Goal: Task Accomplishment & Management: Complete application form

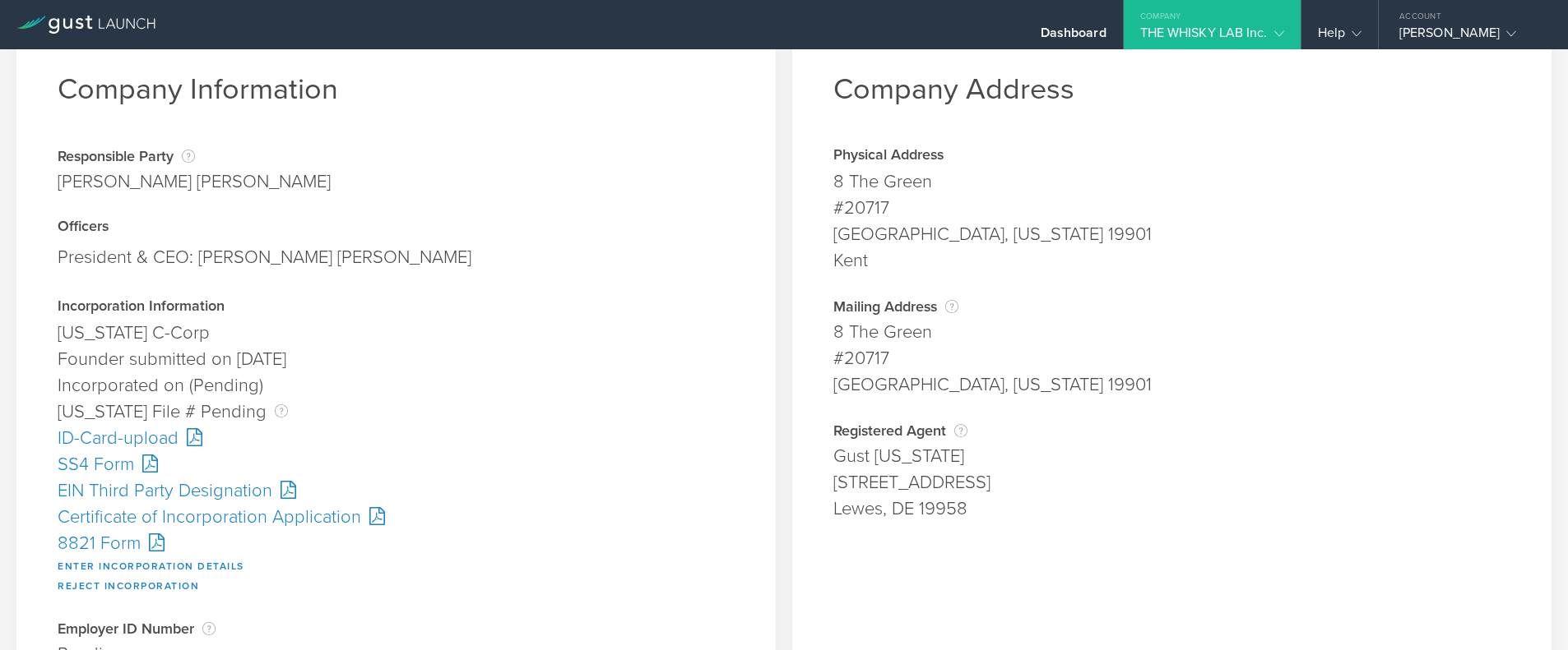
scroll to position [82, 0]
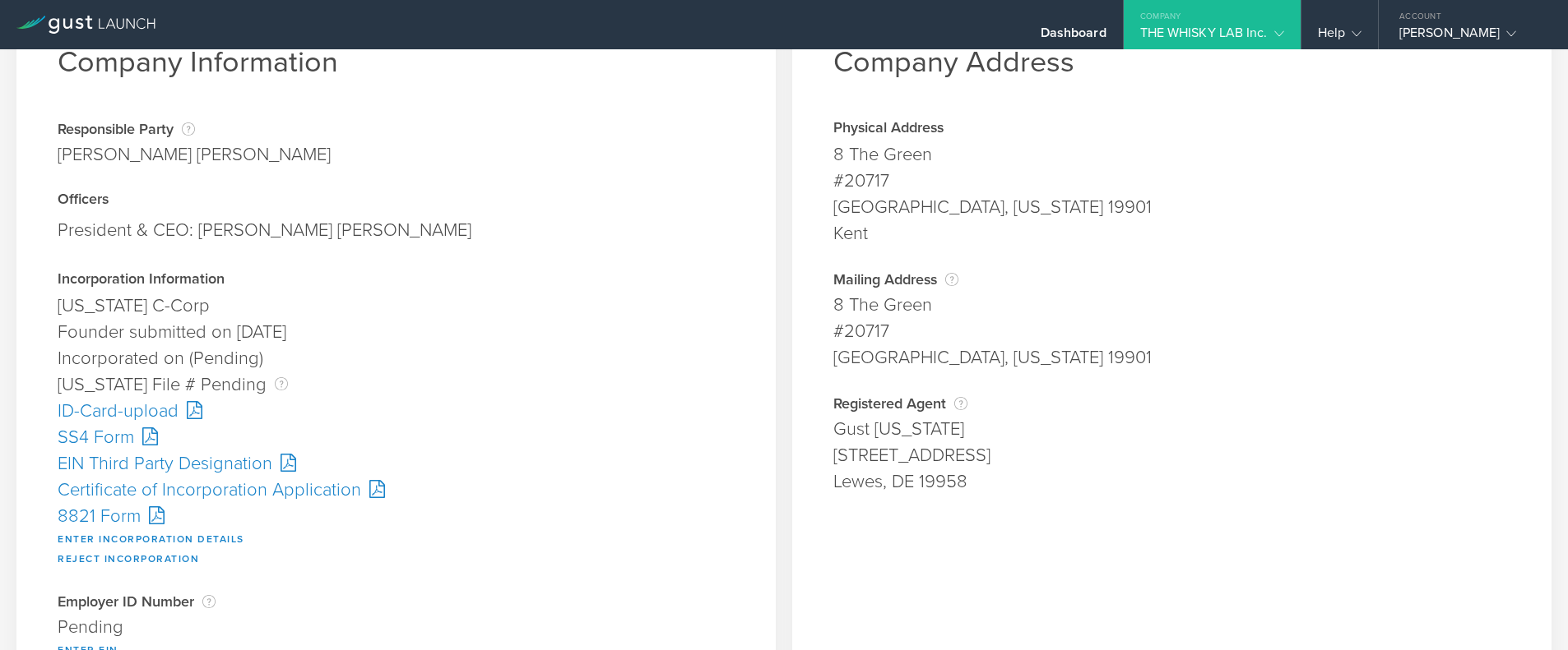
click at [138, 490] on div "Certificate of Incorporation Application" at bounding box center [395, 490] width 677 height 26
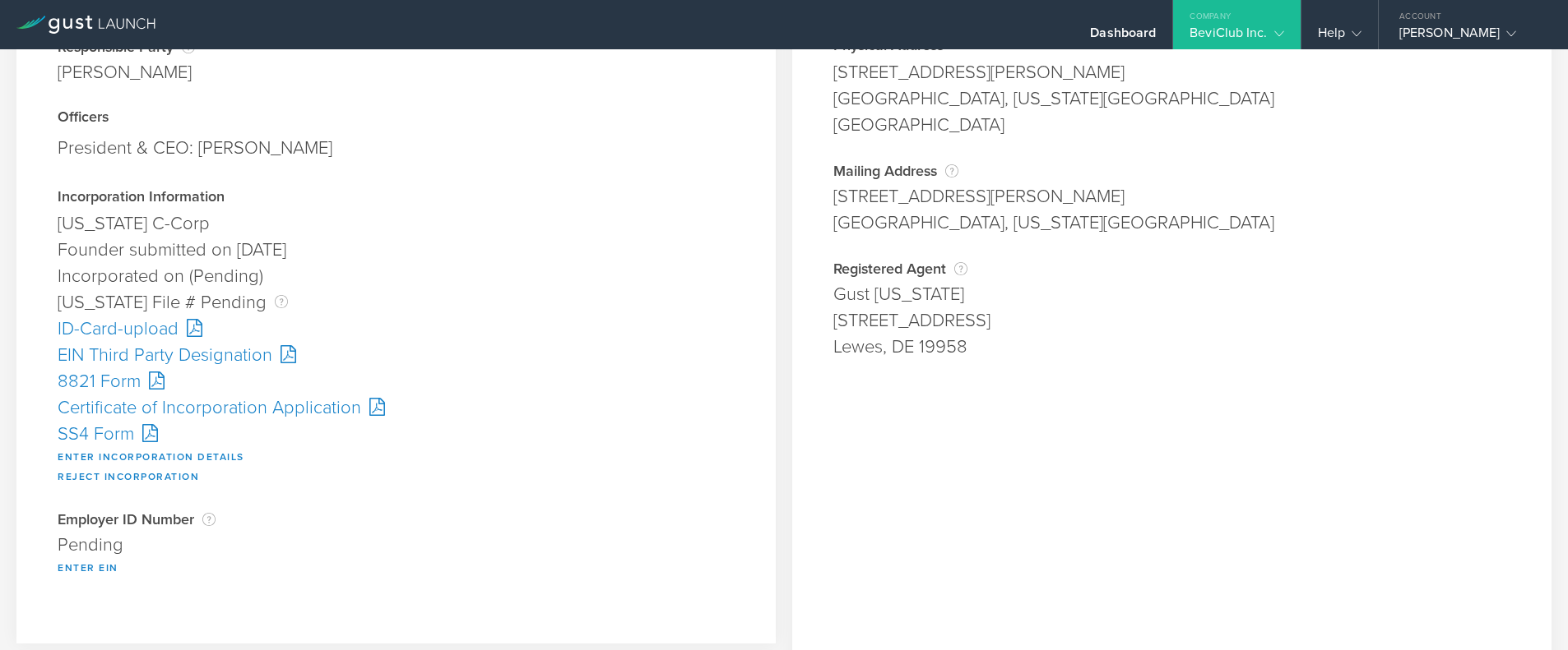
scroll to position [247, 0]
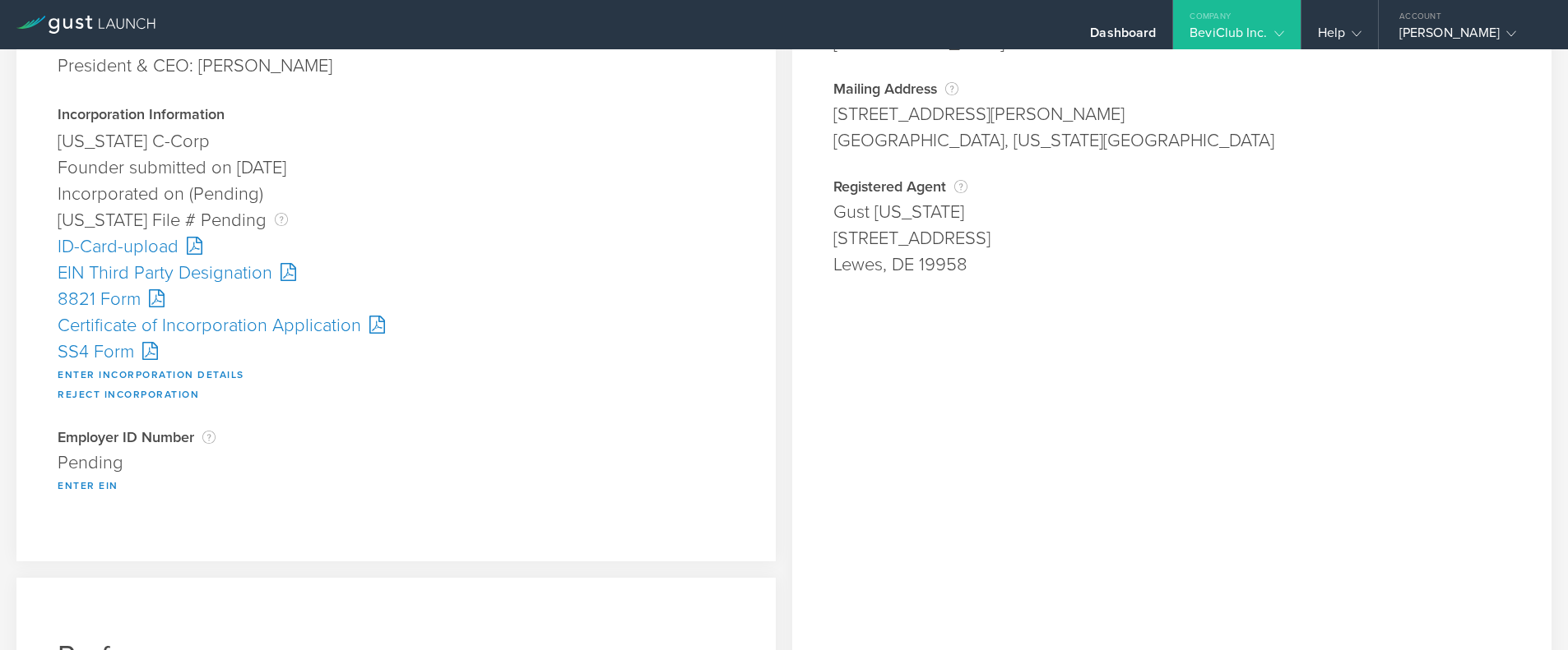
click at [237, 325] on div "Certificate of Incorporation Application" at bounding box center [395, 325] width 677 height 26
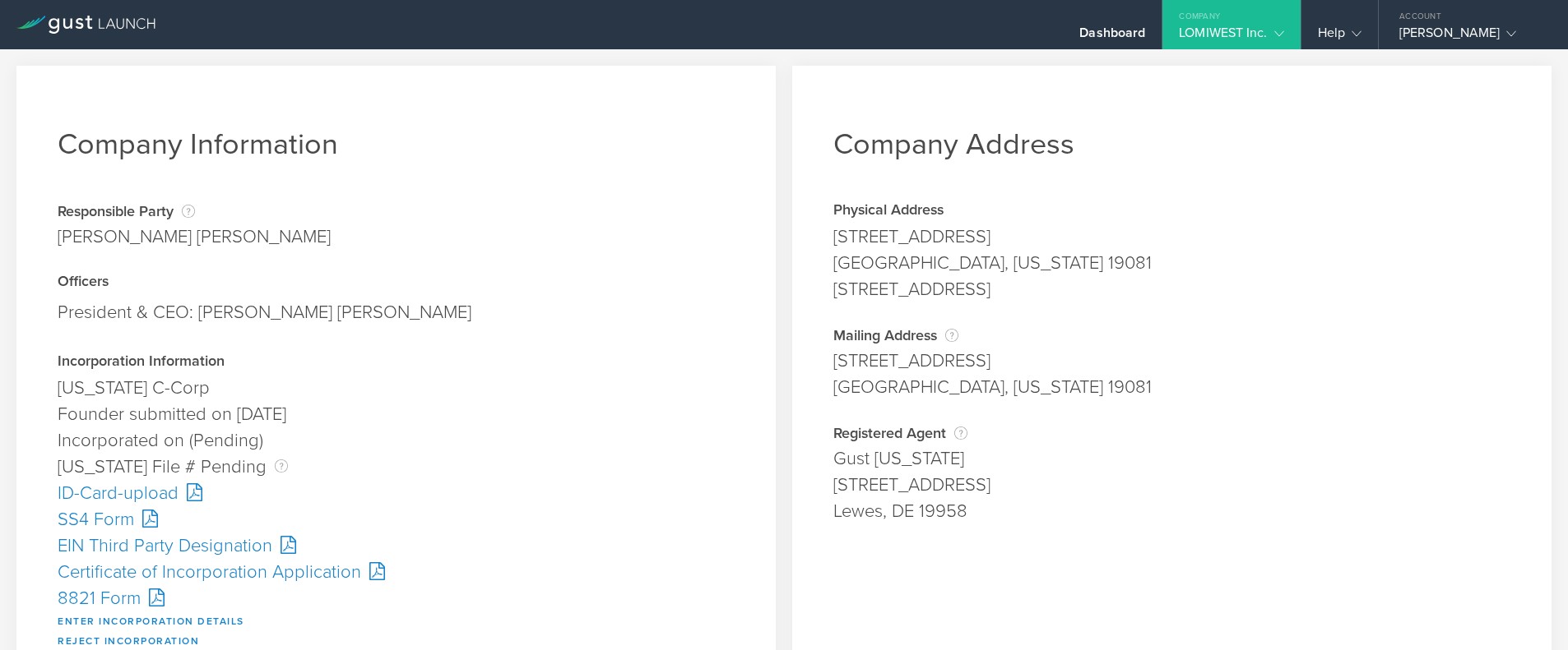
click at [173, 573] on div "Certificate of Incorporation Application" at bounding box center [395, 572] width 677 height 26
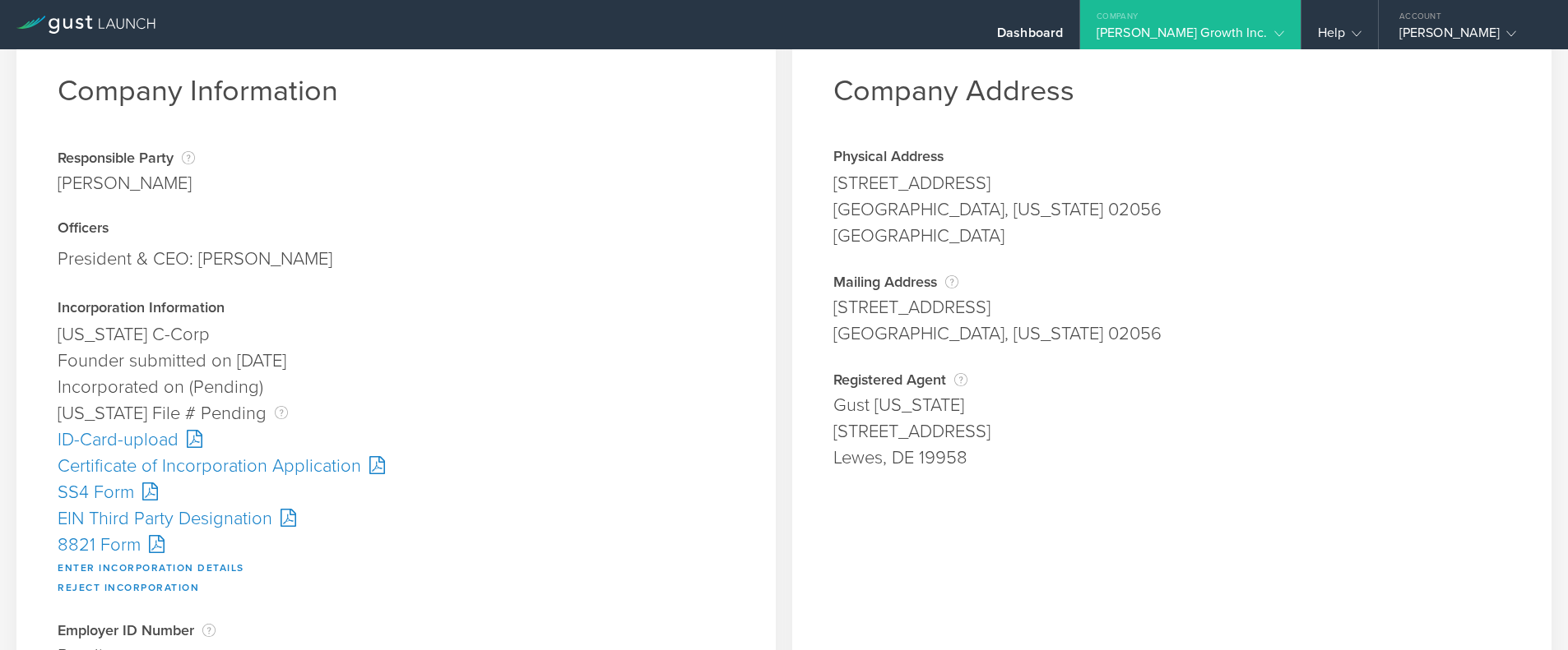
scroll to position [82, 0]
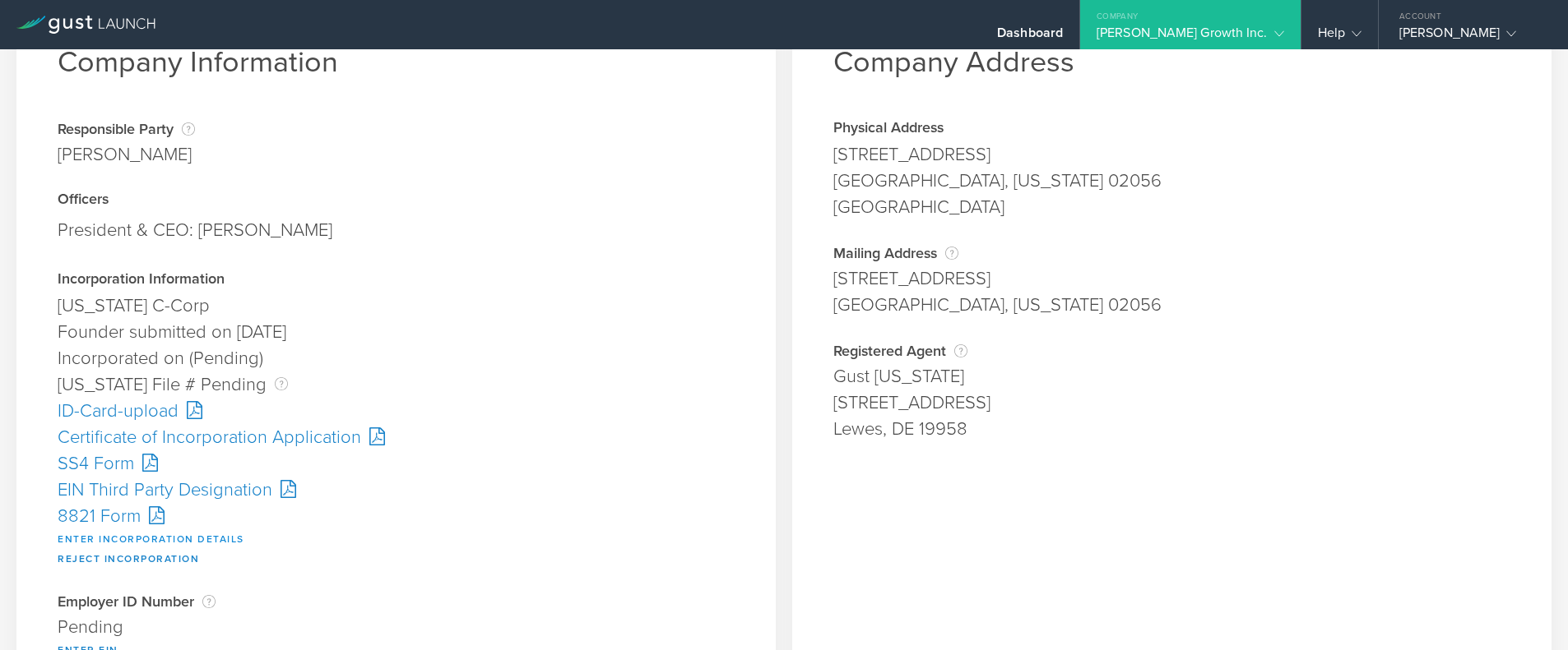
click at [154, 538] on button "Enter Incorporation Details" at bounding box center [150, 540] width 186 height 20
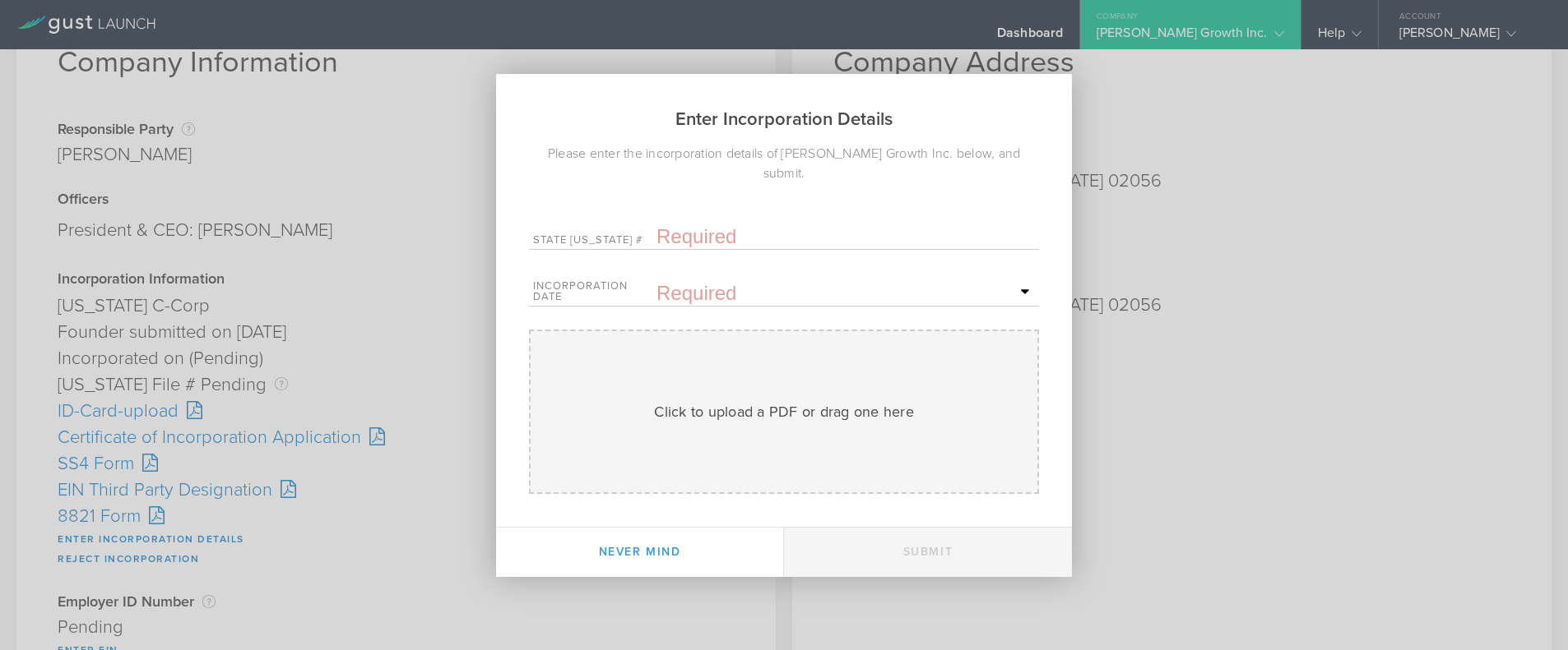
click at [682, 224] on input "text" at bounding box center [846, 236] width 379 height 24
paste input "10350738"
type input "10350738"
click at [695, 281] on input "text" at bounding box center [846, 293] width 379 height 24
click at [871, 313] on icon at bounding box center [871, 320] width 8 height 20
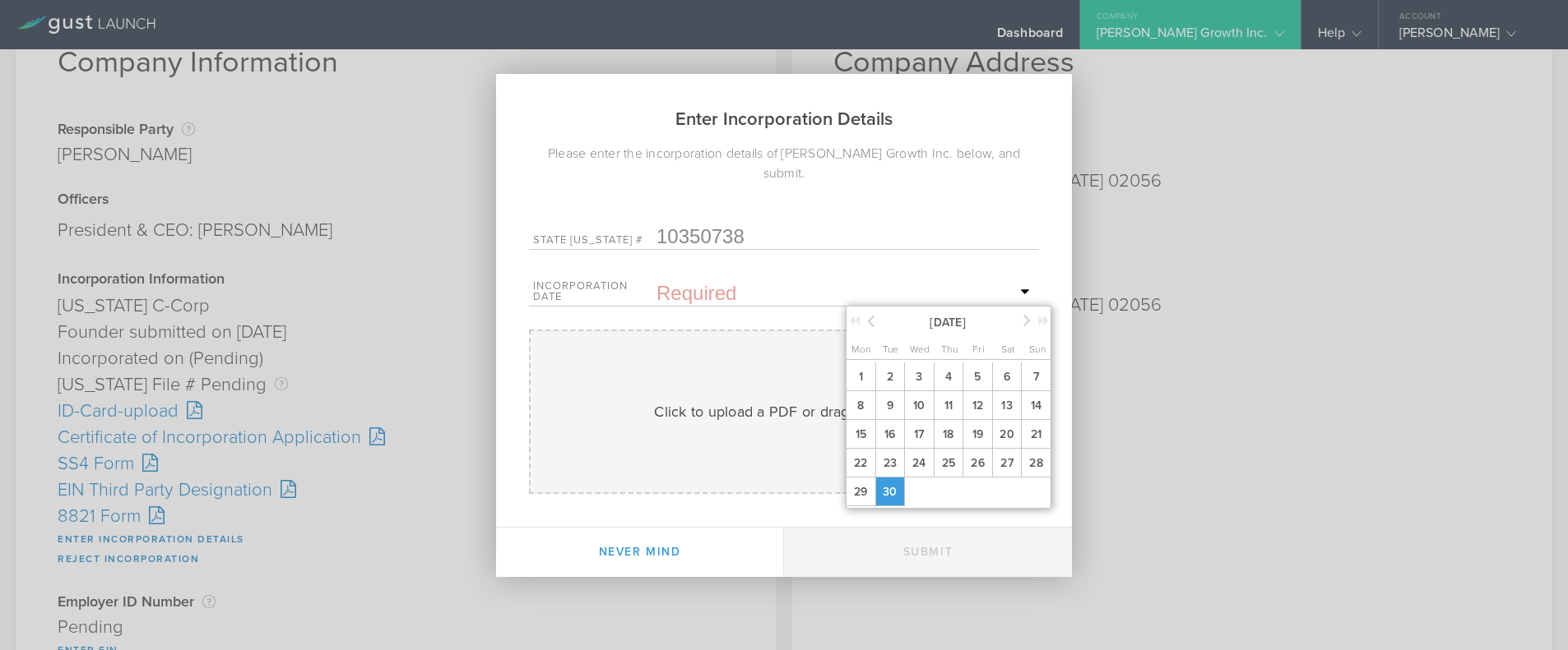
click at [892, 483] on span "30" at bounding box center [889, 491] width 30 height 28
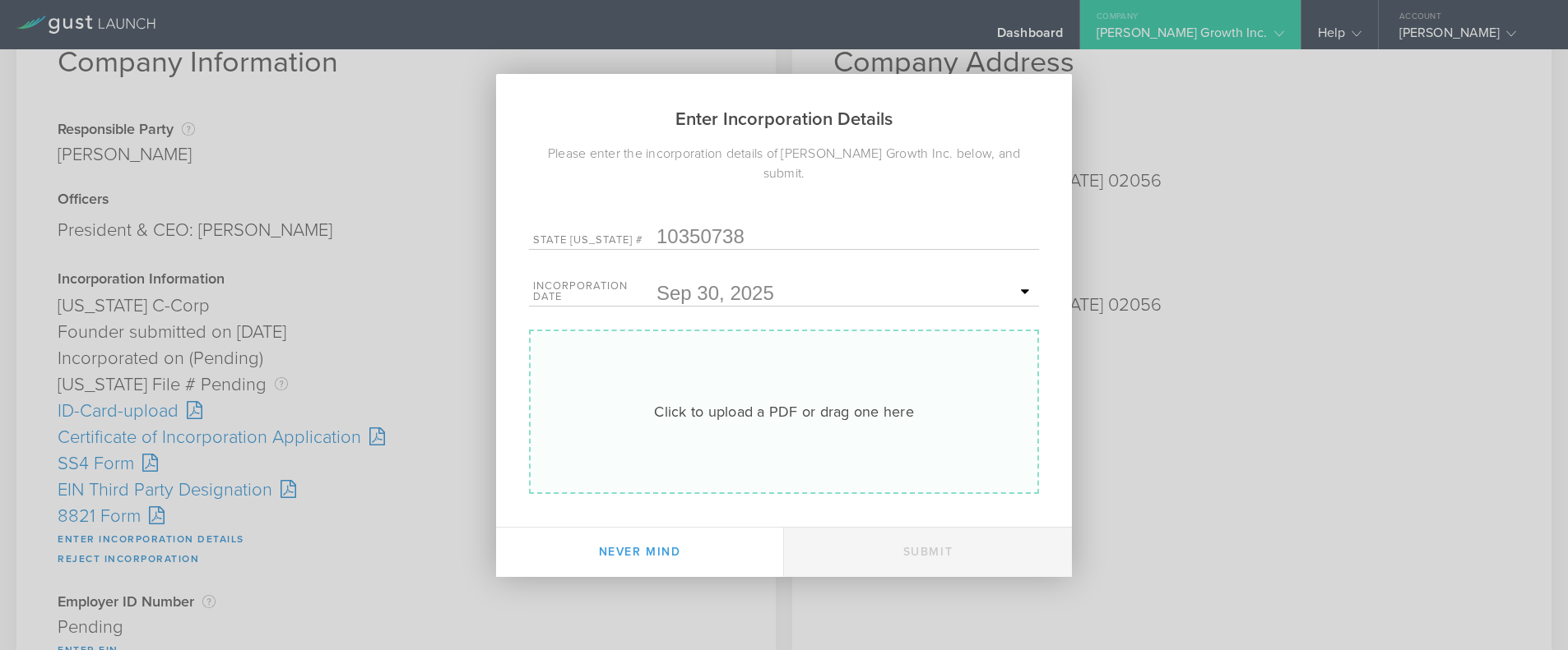
click at [756, 406] on div "Click to upload a PDF or drag one here" at bounding box center [784, 412] width 260 height 21
type input "C:\fakepath\10350738.pdf"
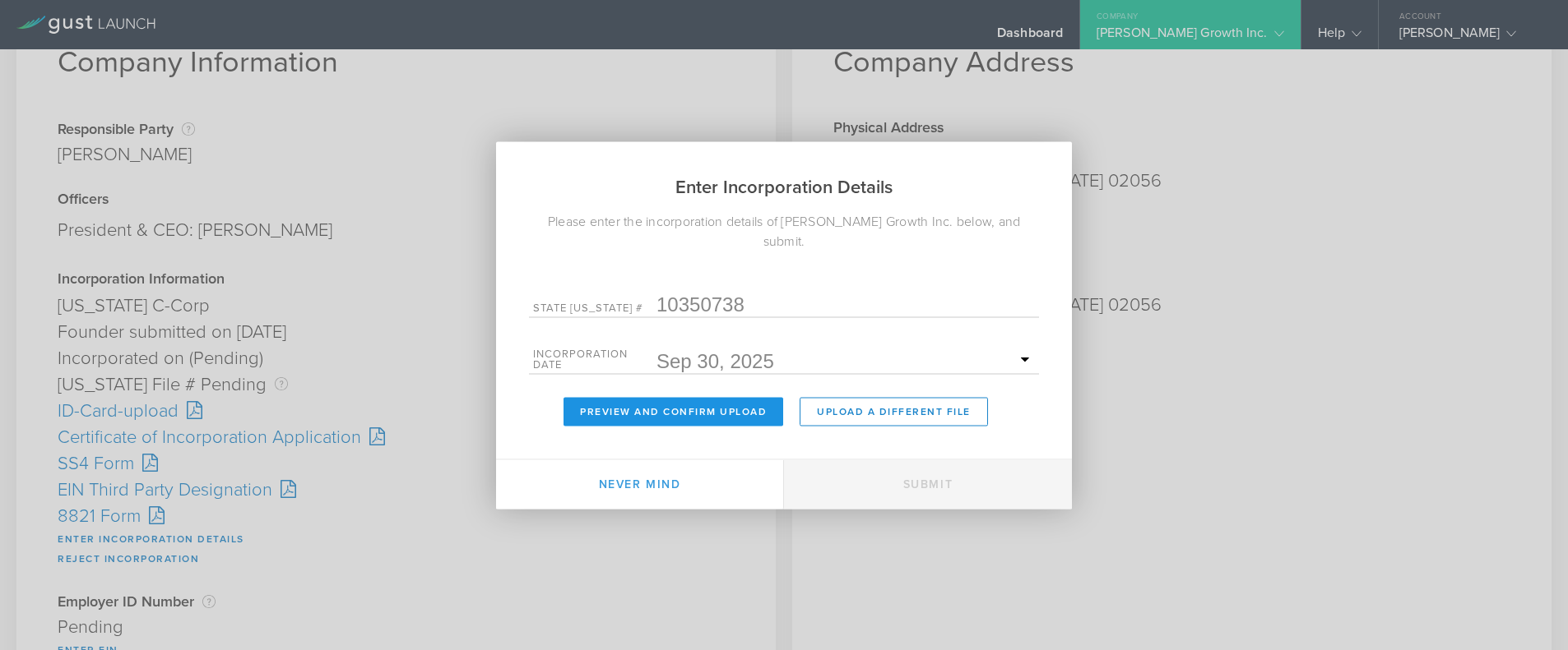
click at [696, 402] on button "Preview and Confirm Upload" at bounding box center [673, 411] width 220 height 28
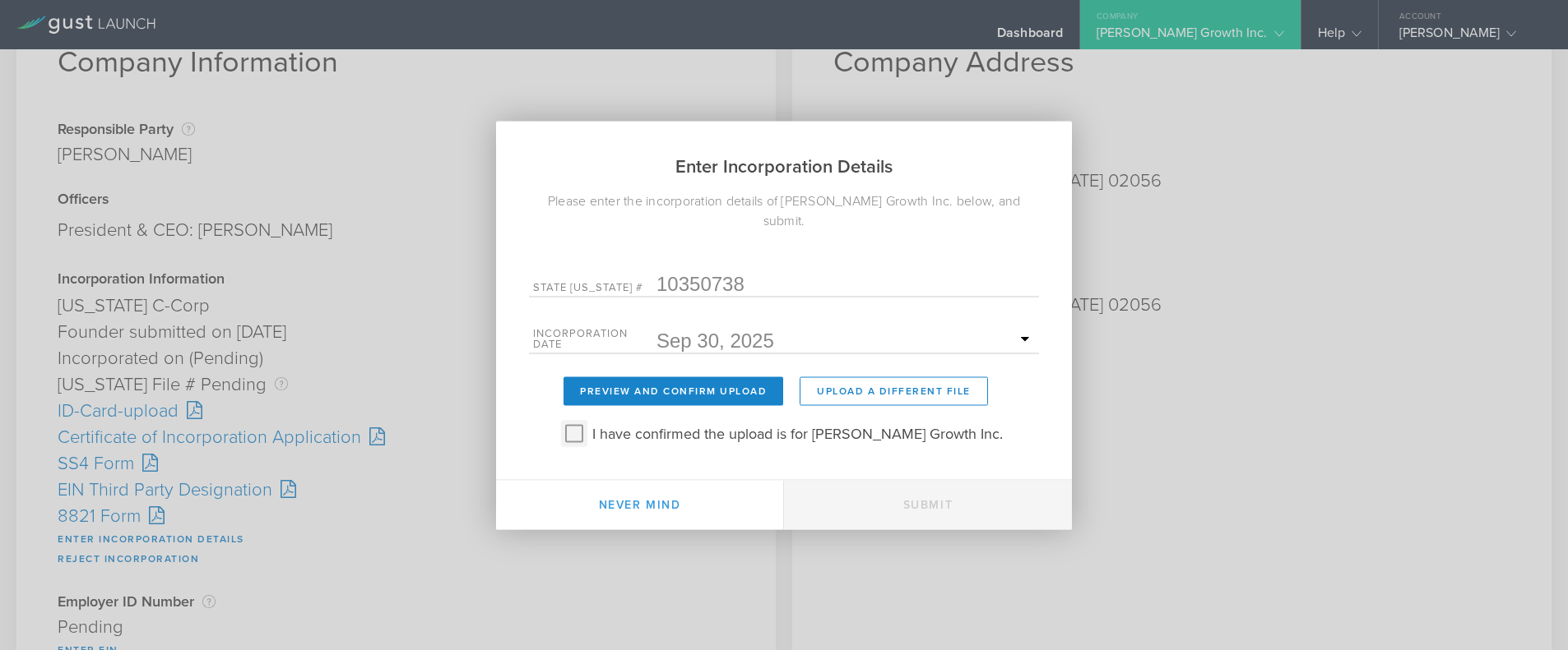
click at [588, 425] on input "I have confirmed the upload is for Cedric Growth Inc." at bounding box center [574, 432] width 26 height 26
checkbox input "true"
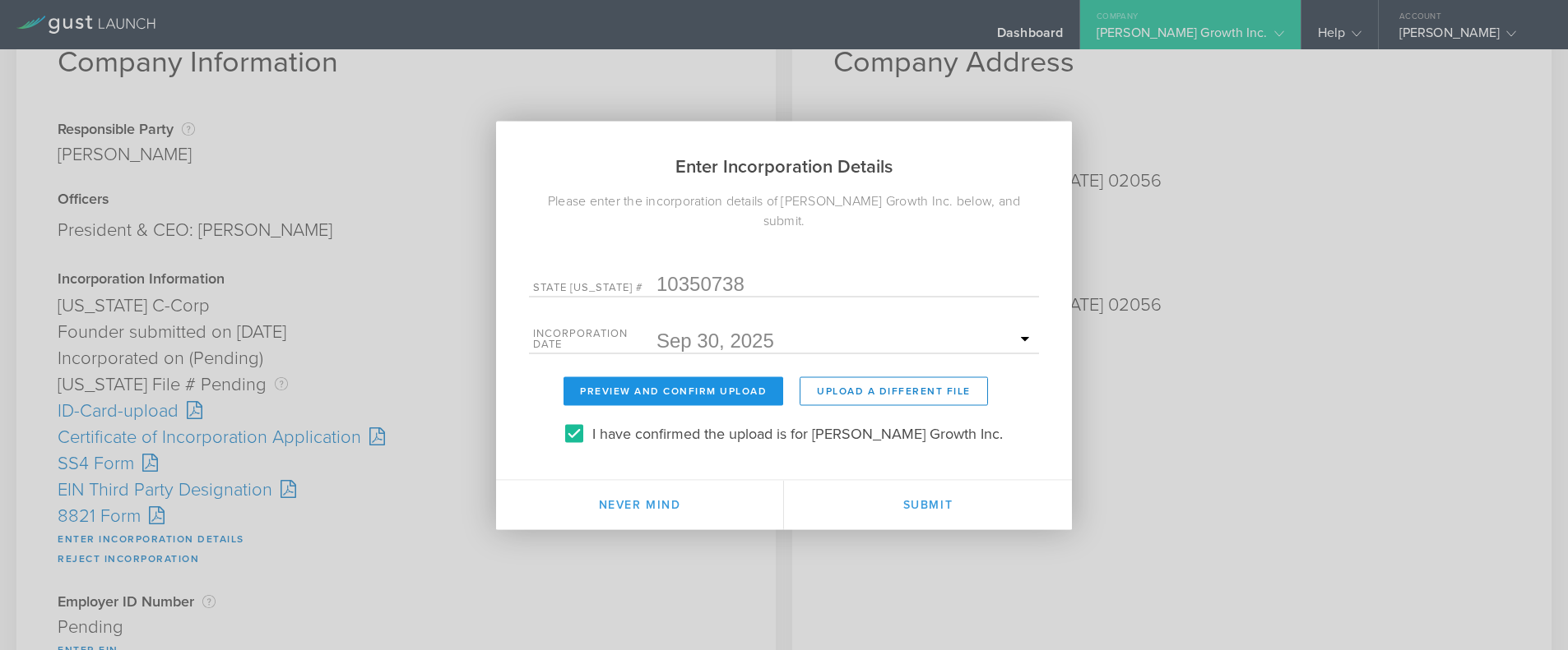
click at [621, 377] on button "Preview and Confirm Upload" at bounding box center [673, 390] width 220 height 28
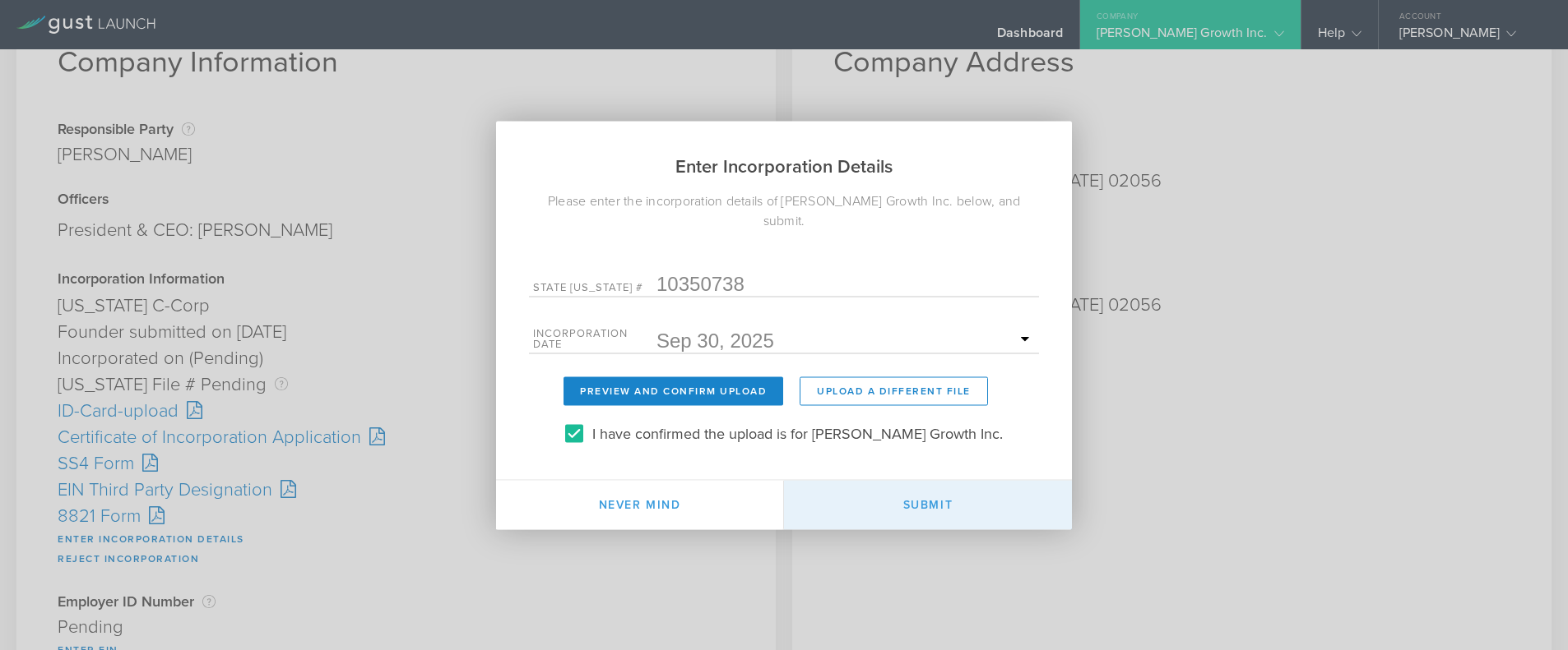
click at [957, 488] on button "Submit" at bounding box center [928, 505] width 288 height 50
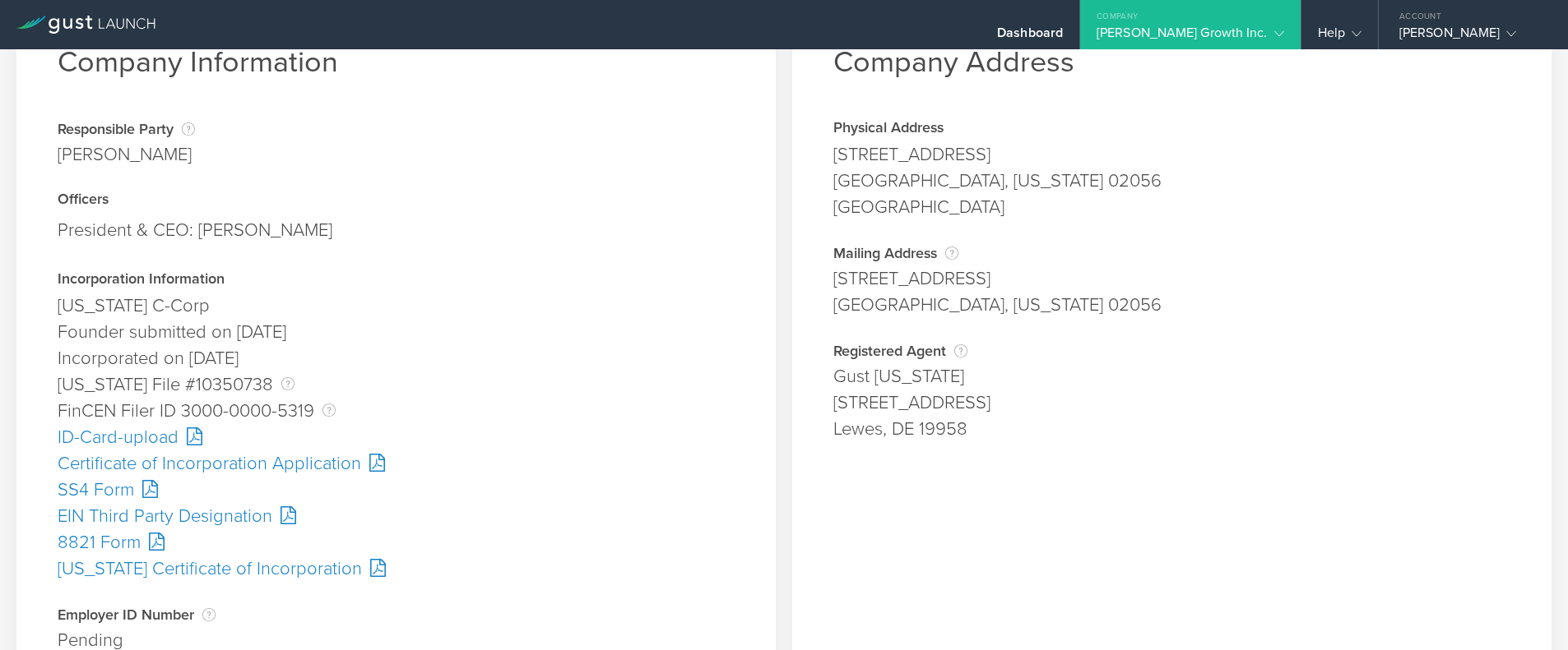
scroll to position [164, 0]
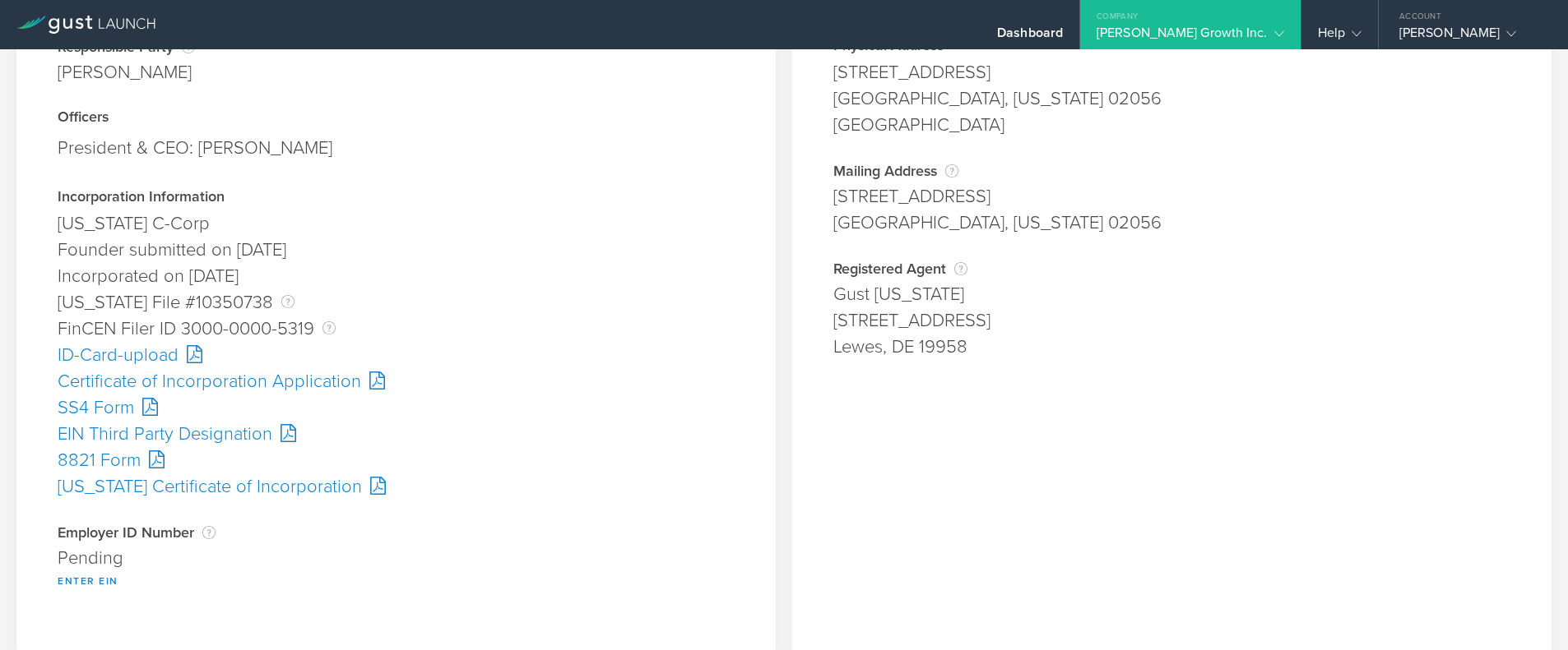
click at [118, 411] on div "SS4 Form" at bounding box center [395, 407] width 677 height 26
click at [109, 405] on div "SS4 Form" at bounding box center [395, 407] width 677 height 26
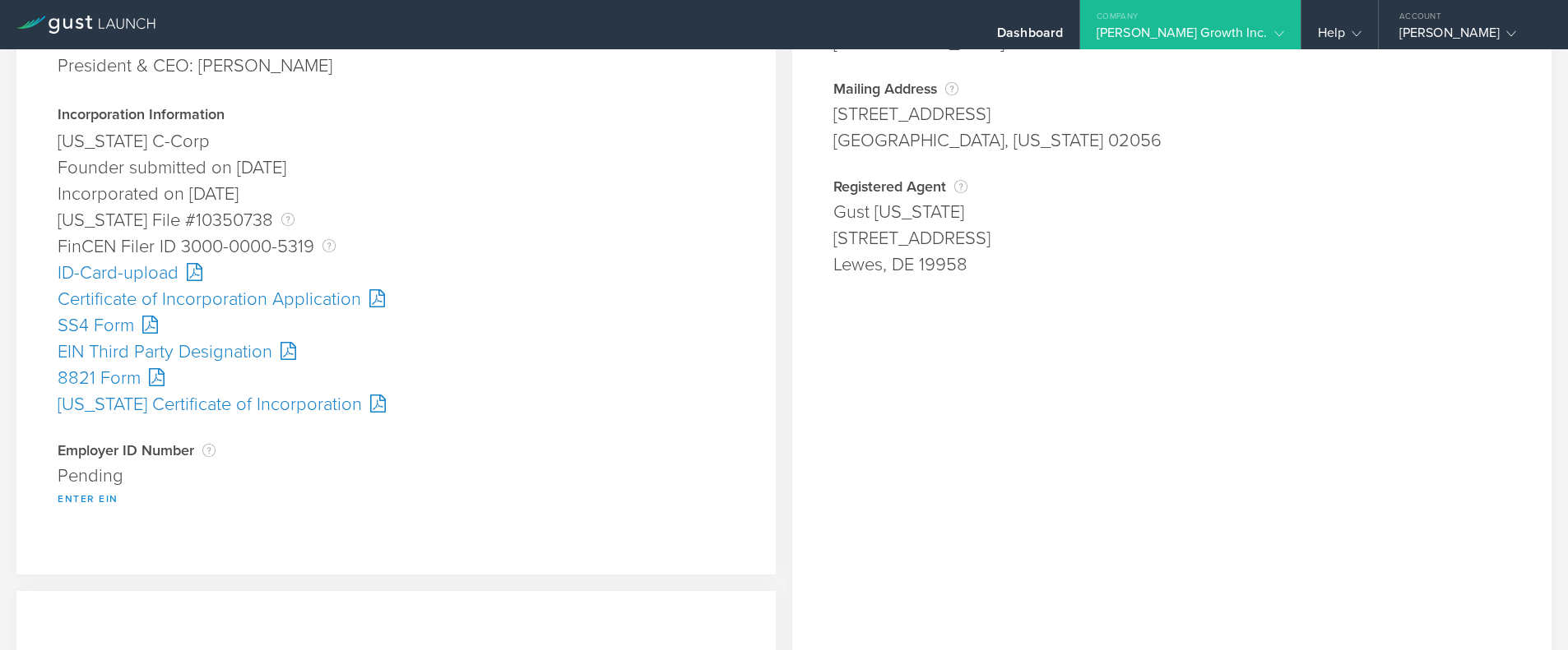
click at [96, 495] on button "Enter EIN" at bounding box center [88, 499] width 61 height 20
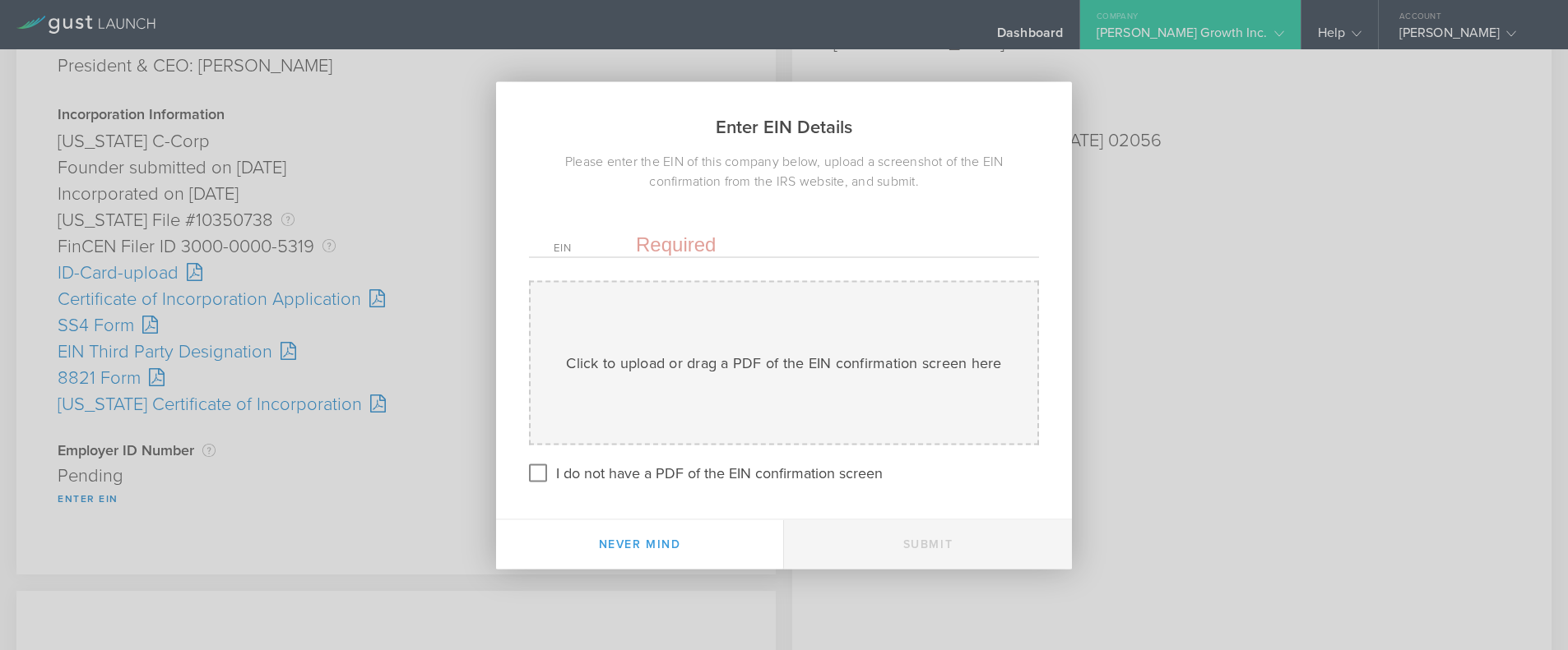
click at [668, 236] on input "text" at bounding box center [825, 244] width 379 height 24
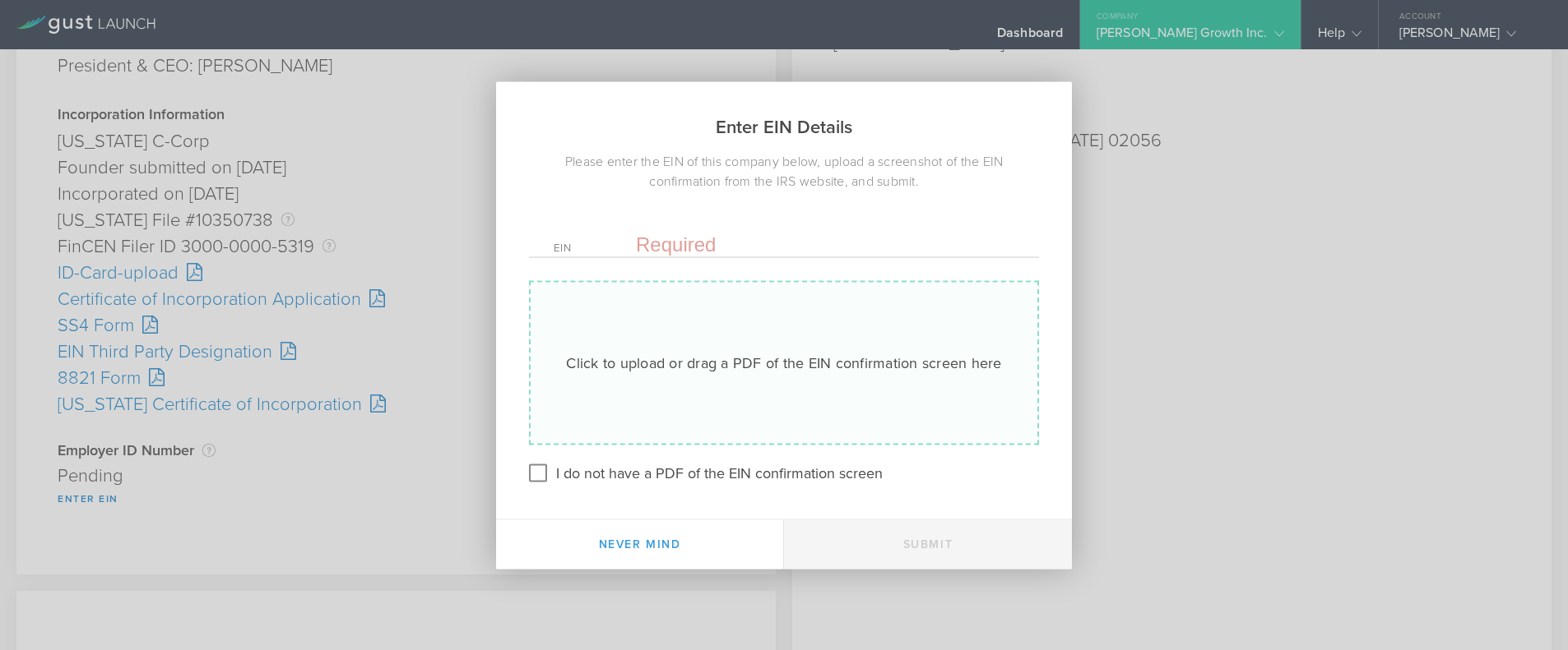
paste input "39-4649210"
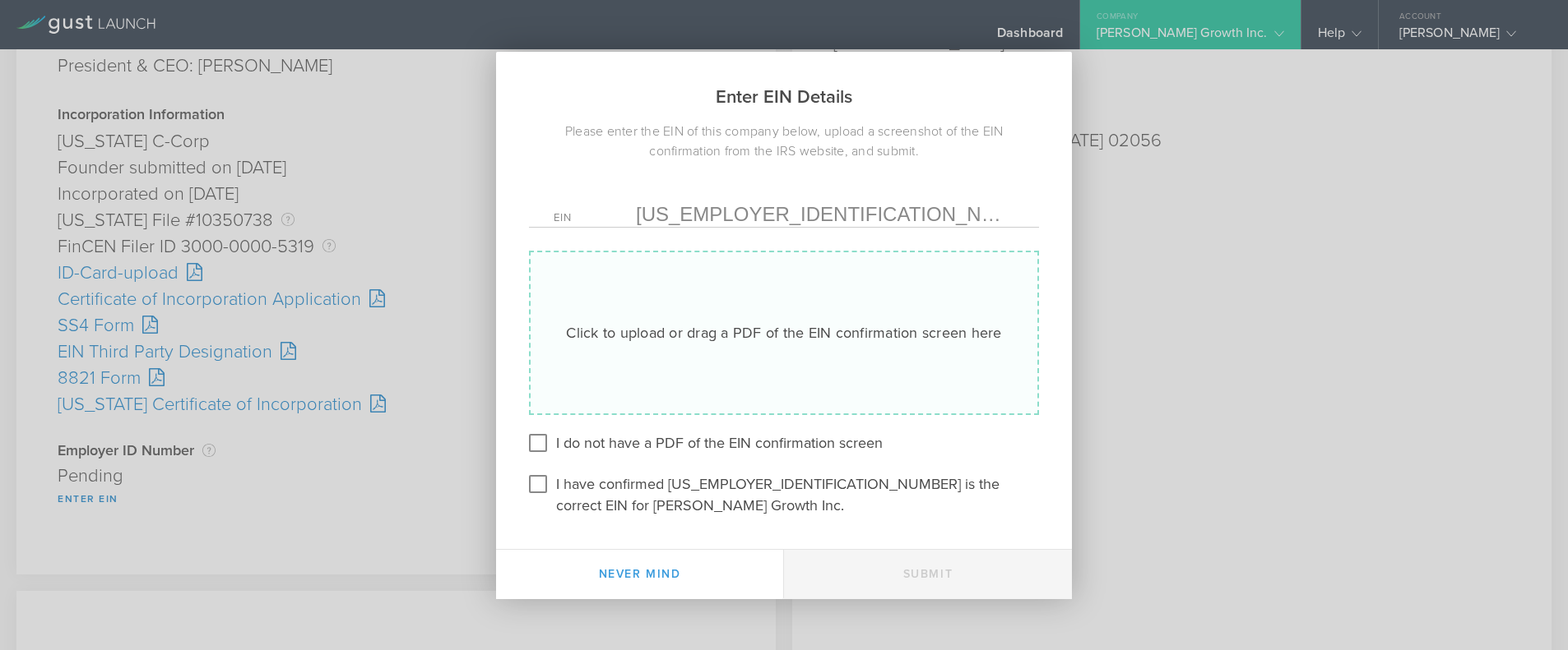
type input "39-4649210"
click at [675, 329] on div "Click to upload or drag a PDF of the EIN confirmation screen here Uploading" at bounding box center [784, 333] width 510 height 164
type input "C:\fakepath\EIN.pdf"
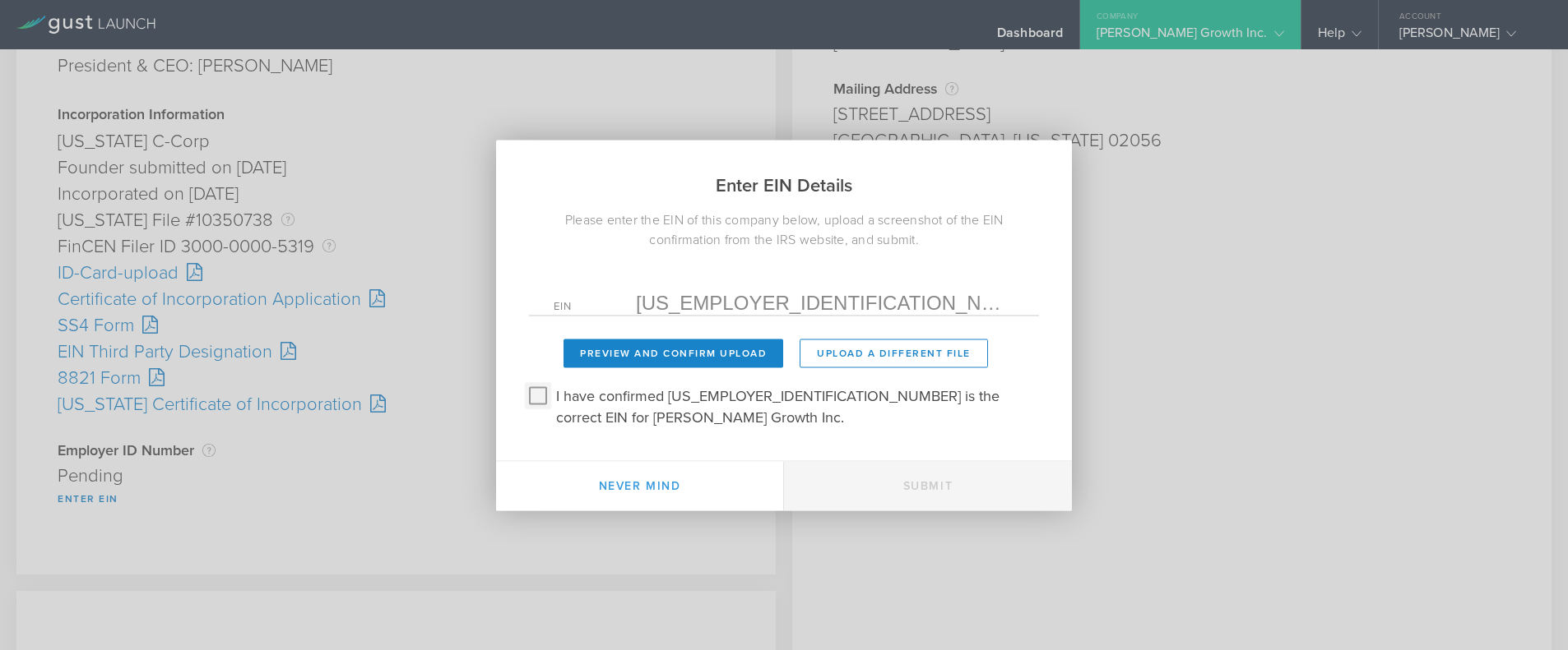
click at [527, 404] on input "I have confirmed 39-4649210 is the correct EIN for Cedric Growth Inc." at bounding box center [537, 395] width 26 height 26
checkbox input "true"
click at [700, 368] on button "Preview and Confirm Upload" at bounding box center [673, 352] width 220 height 28
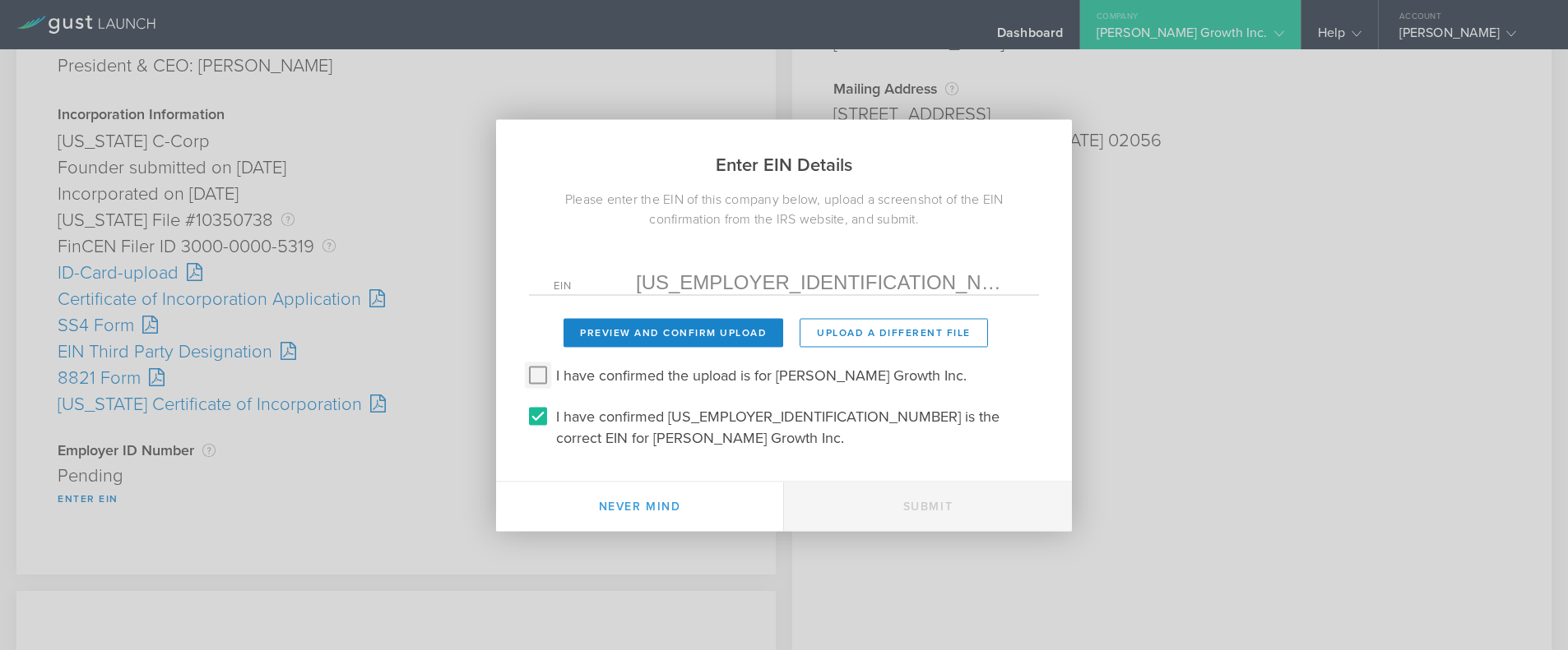
click at [545, 384] on input "I have confirmed the upload is for Cedric Growth Inc." at bounding box center [537, 375] width 26 height 26
checkbox input "true"
click at [923, 504] on button "Submit" at bounding box center [928, 507] width 288 height 50
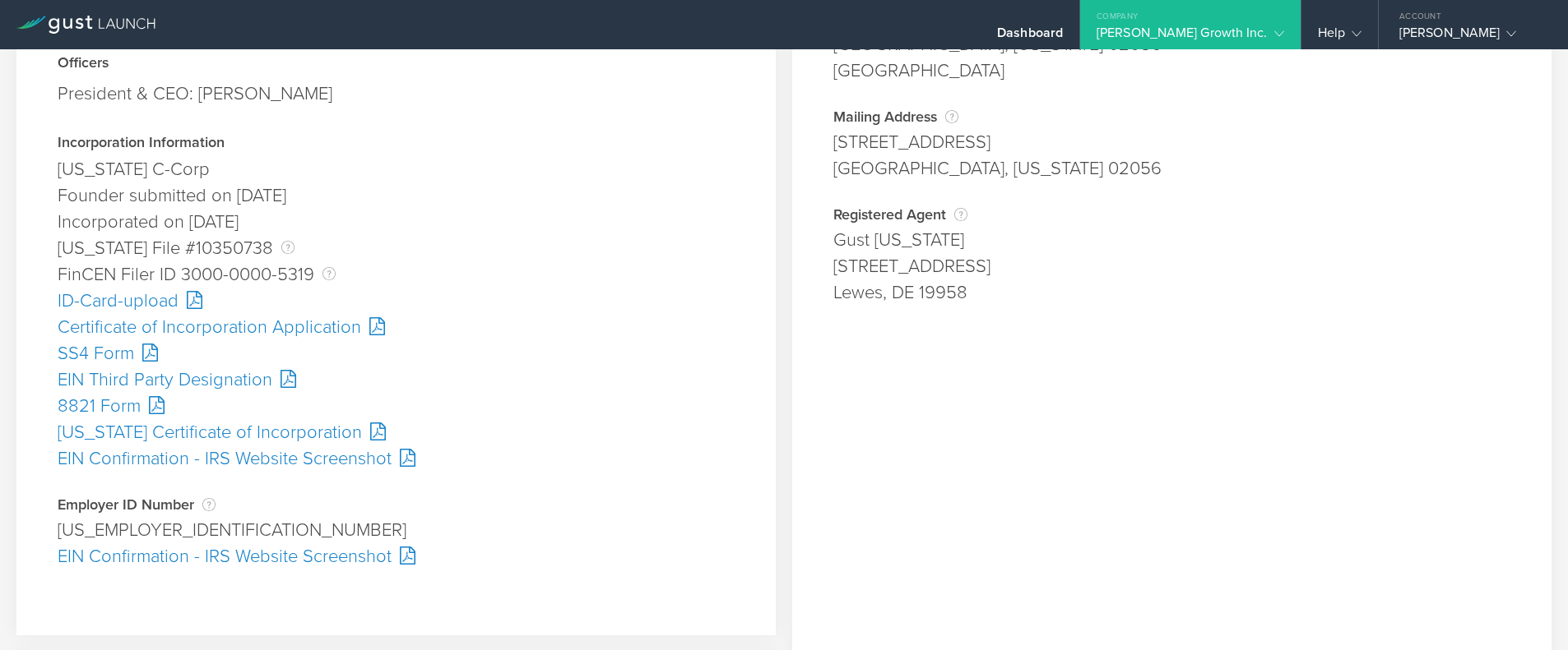
scroll to position [247, 0]
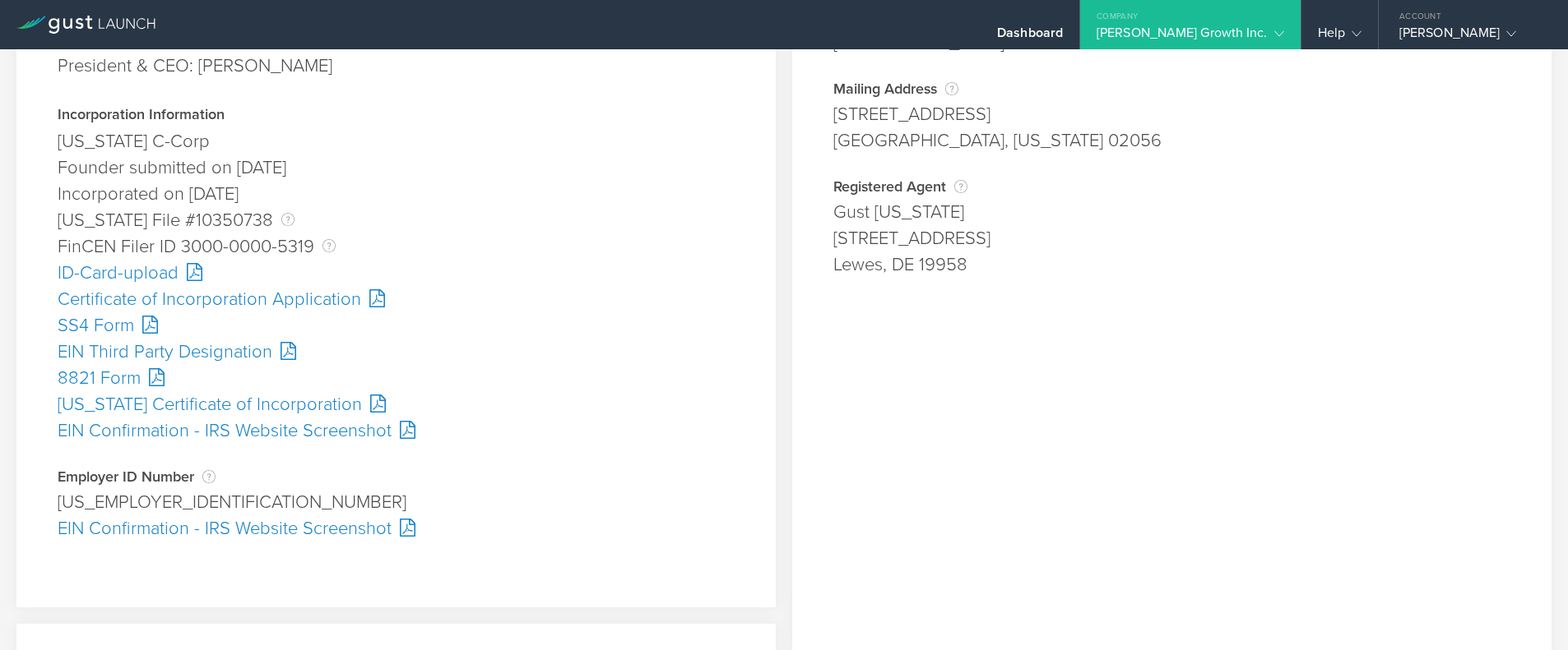
click at [125, 508] on div "39-4649210" at bounding box center [395, 502] width 677 height 26
copy div "4649210"
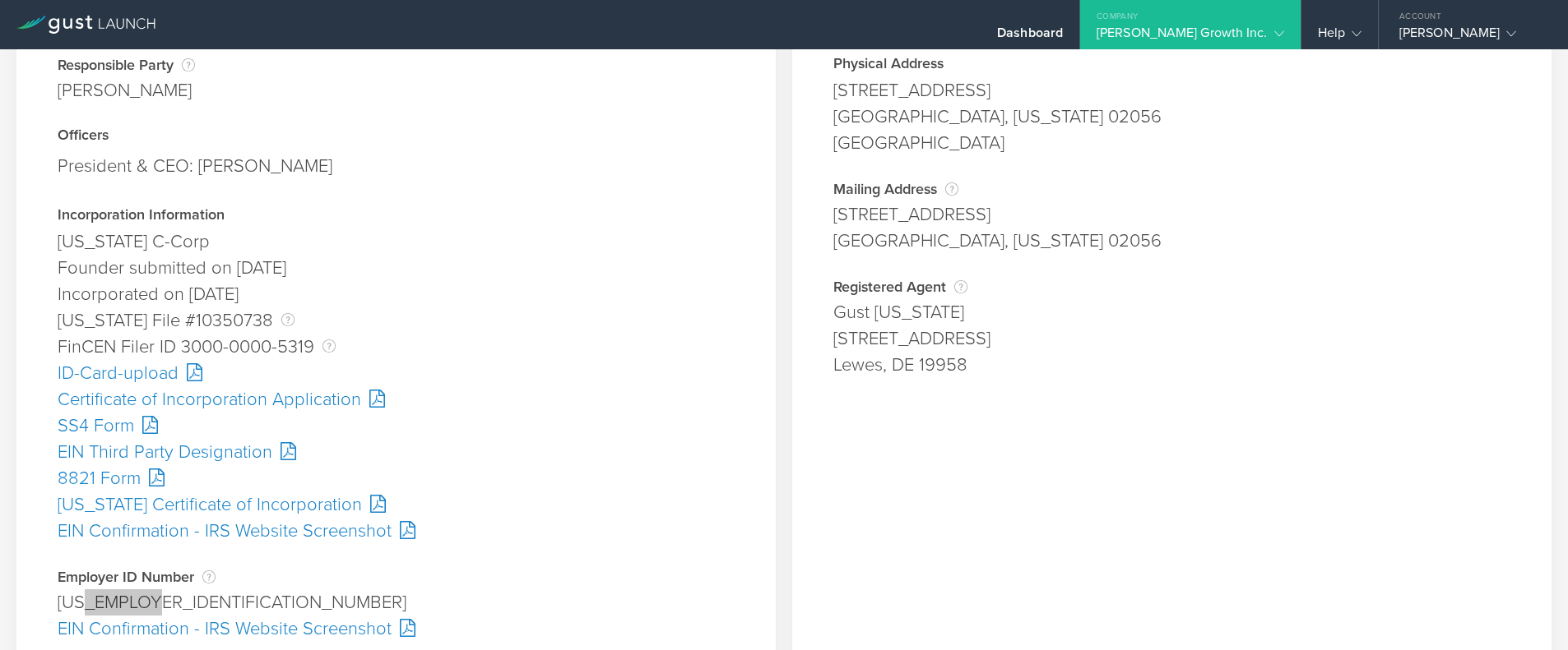
scroll to position [0, 0]
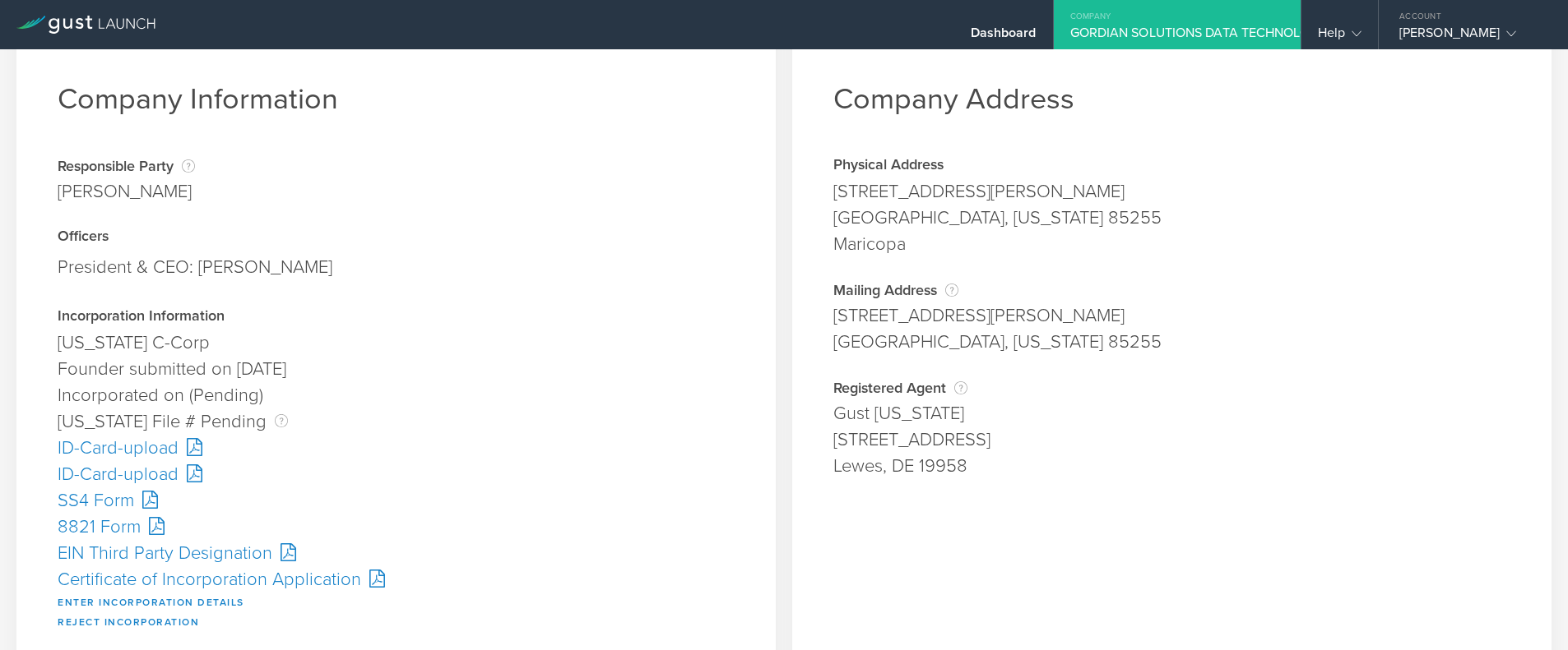
scroll to position [164, 0]
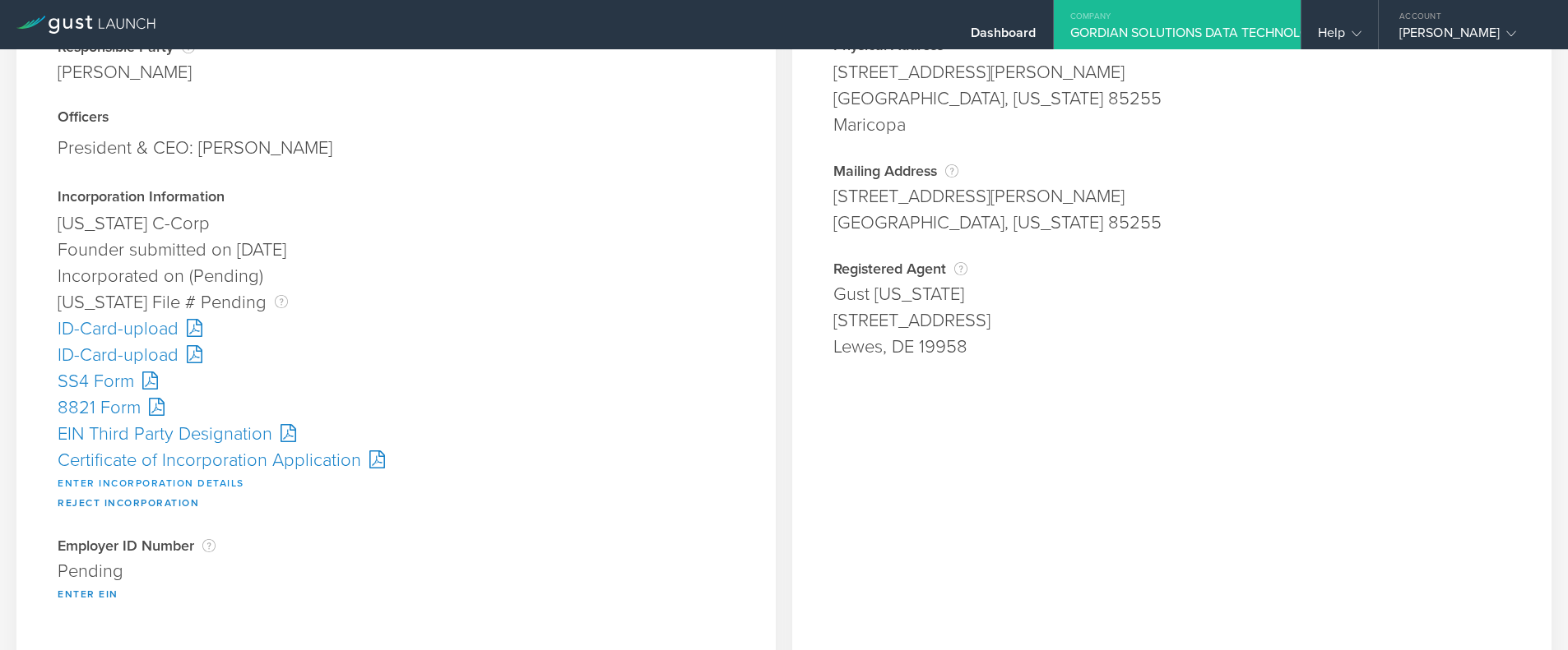
click at [201, 476] on button "Enter Incorporation Details" at bounding box center [150, 483] width 186 height 20
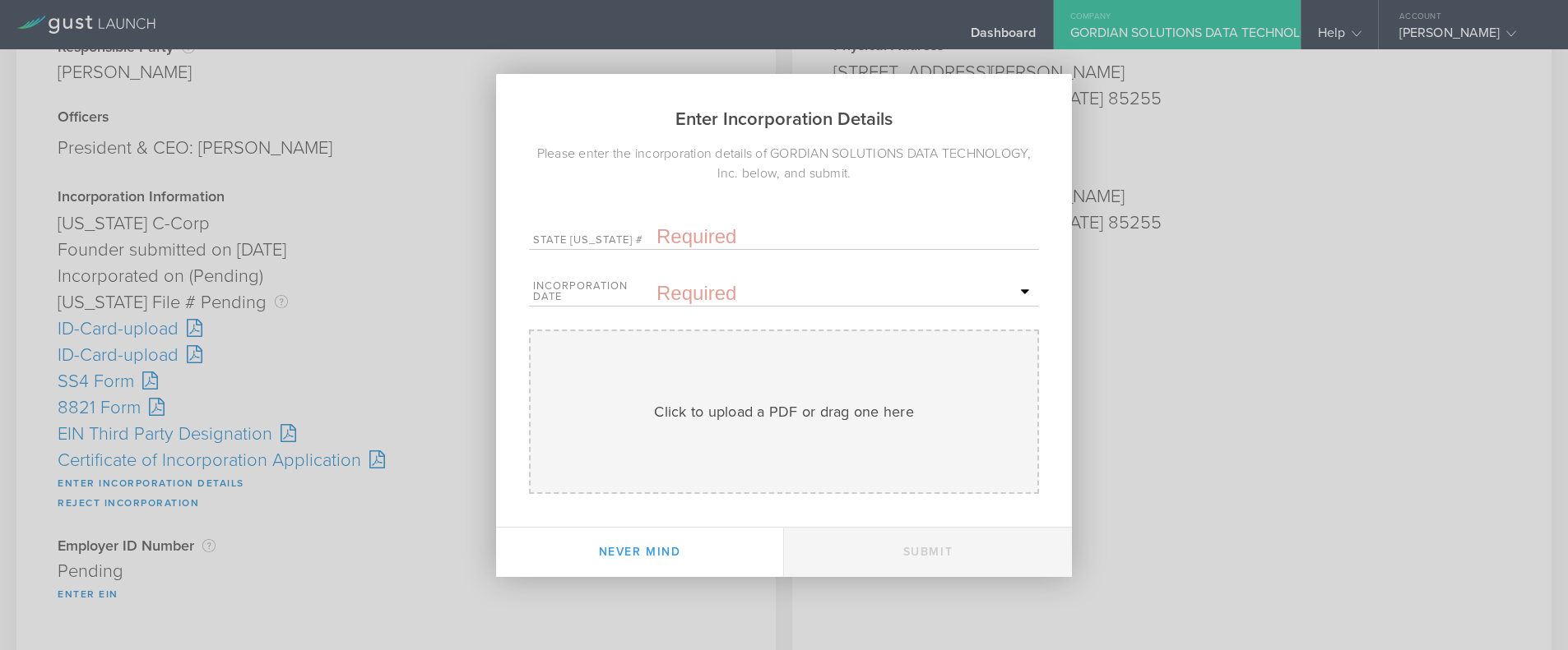
click at [718, 237] on input "text" at bounding box center [846, 236] width 379 height 24
click at [698, 236] on input "text" at bounding box center [846, 236] width 379 height 24
paste input "10348509"
type input "10348509"
click at [717, 283] on input "text" at bounding box center [846, 293] width 379 height 24
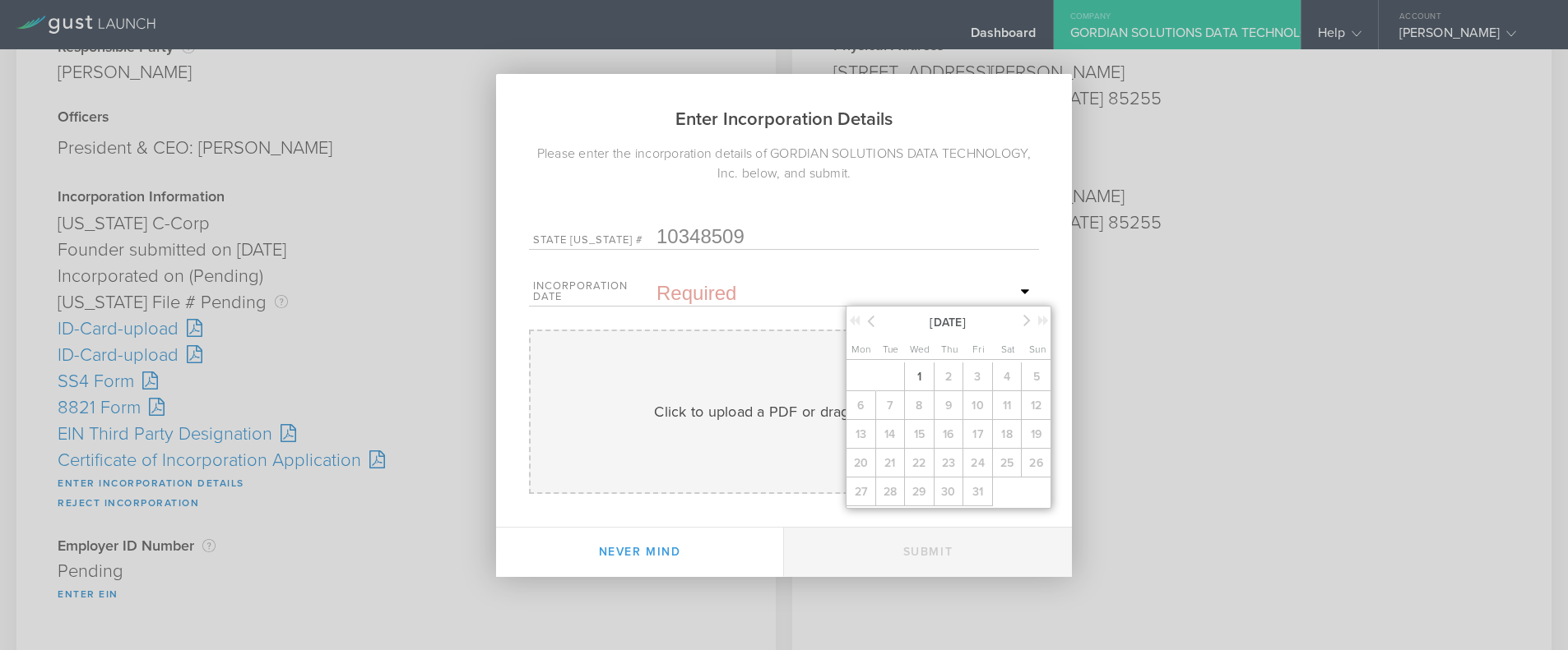
click at [868, 321] on icon at bounding box center [871, 320] width 8 height 20
click at [859, 488] on span "29" at bounding box center [860, 491] width 29 height 28
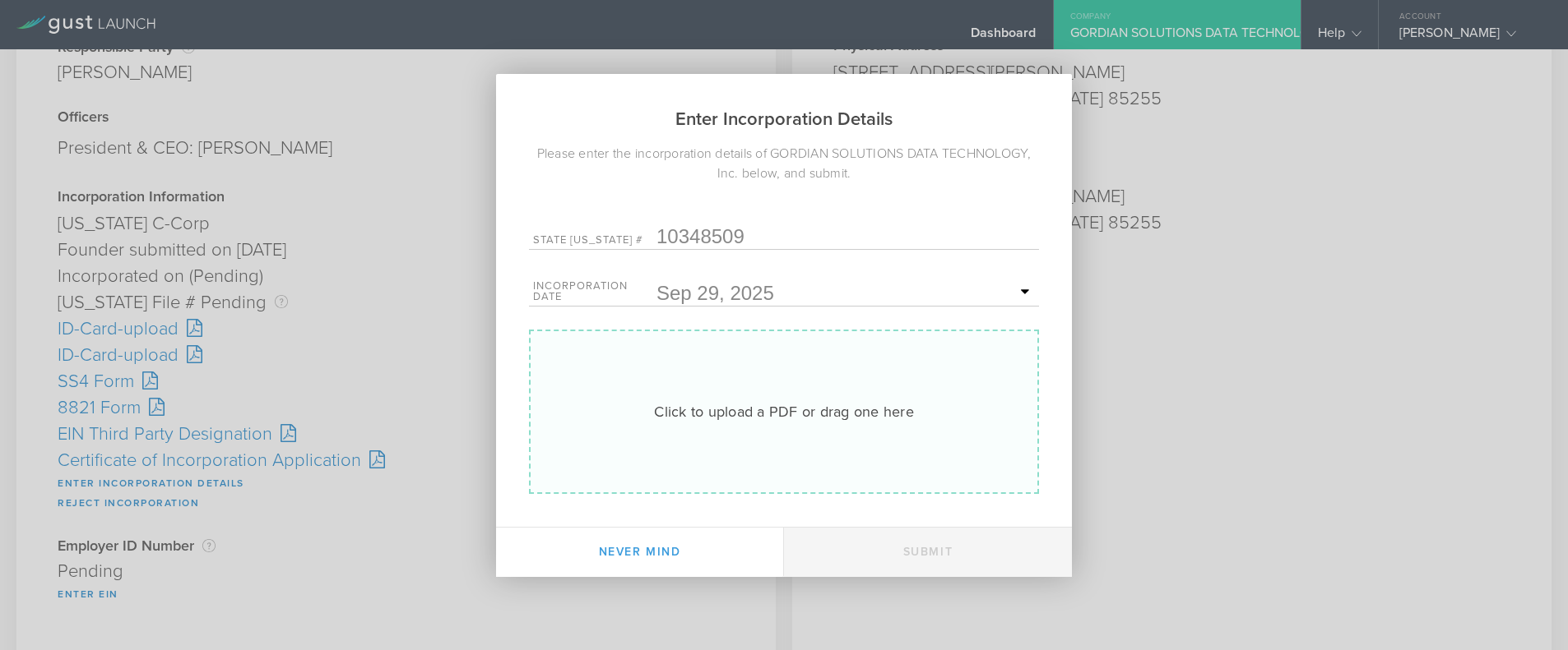
click at [728, 441] on div "Click to upload a PDF or drag one here Uploading" at bounding box center [784, 412] width 510 height 164
type input "C:\fakepath\10348509.pdf"
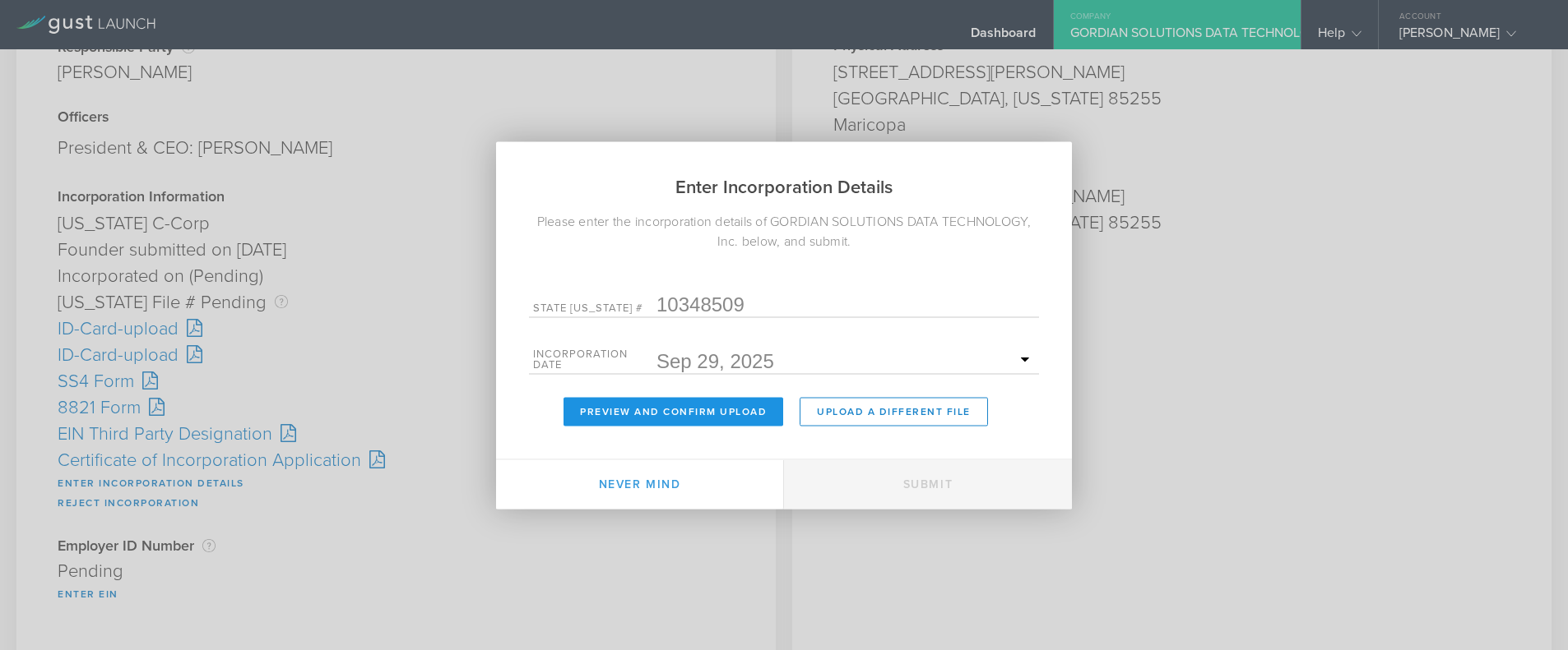
click at [661, 409] on button "Preview and Confirm Upload" at bounding box center [673, 411] width 220 height 28
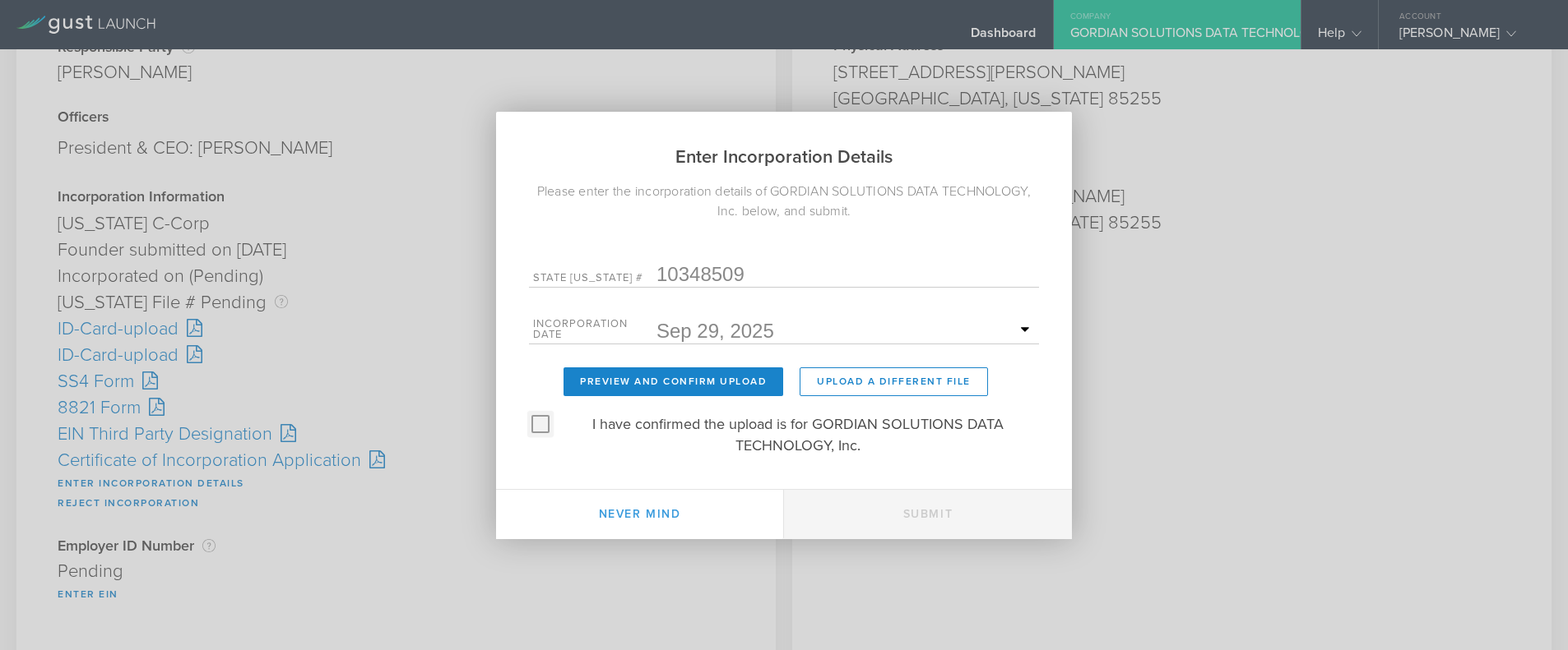
click at [540, 421] on input "I have confirmed the upload is for GORDIAN SOLUTIONS DATA TECHNOLOGY, Inc." at bounding box center [540, 424] width 26 height 26
checkbox input "true"
click at [936, 519] on button "Submit" at bounding box center [928, 514] width 288 height 50
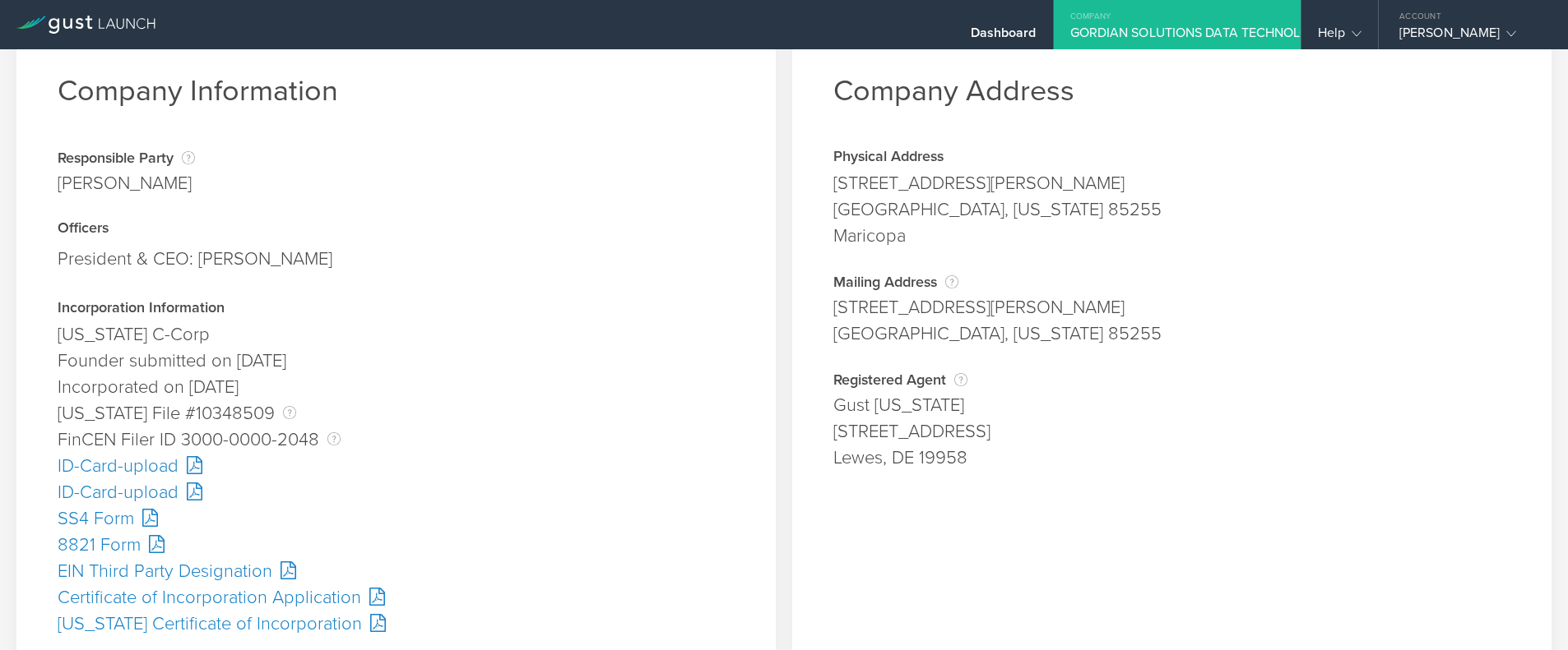
scroll to position [82, 0]
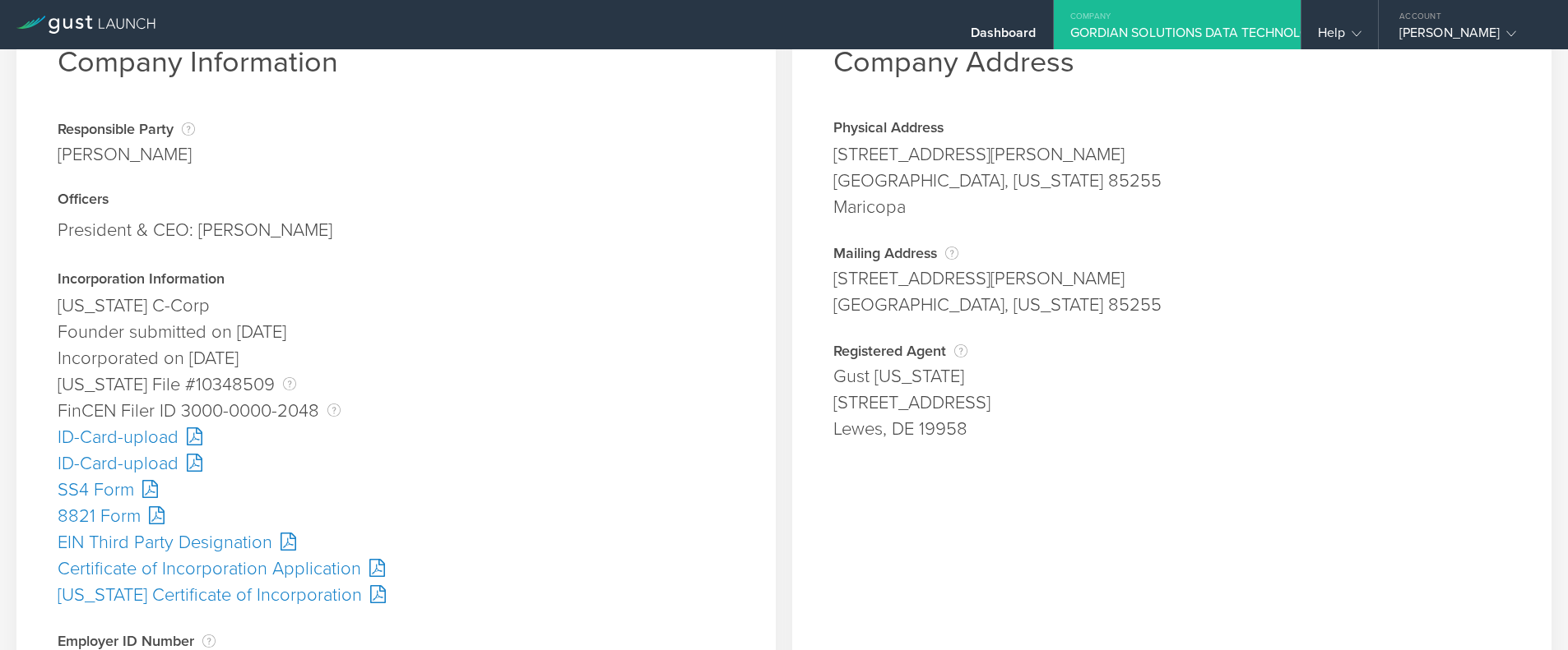
click at [132, 488] on div "SS4 Form" at bounding box center [395, 490] width 677 height 26
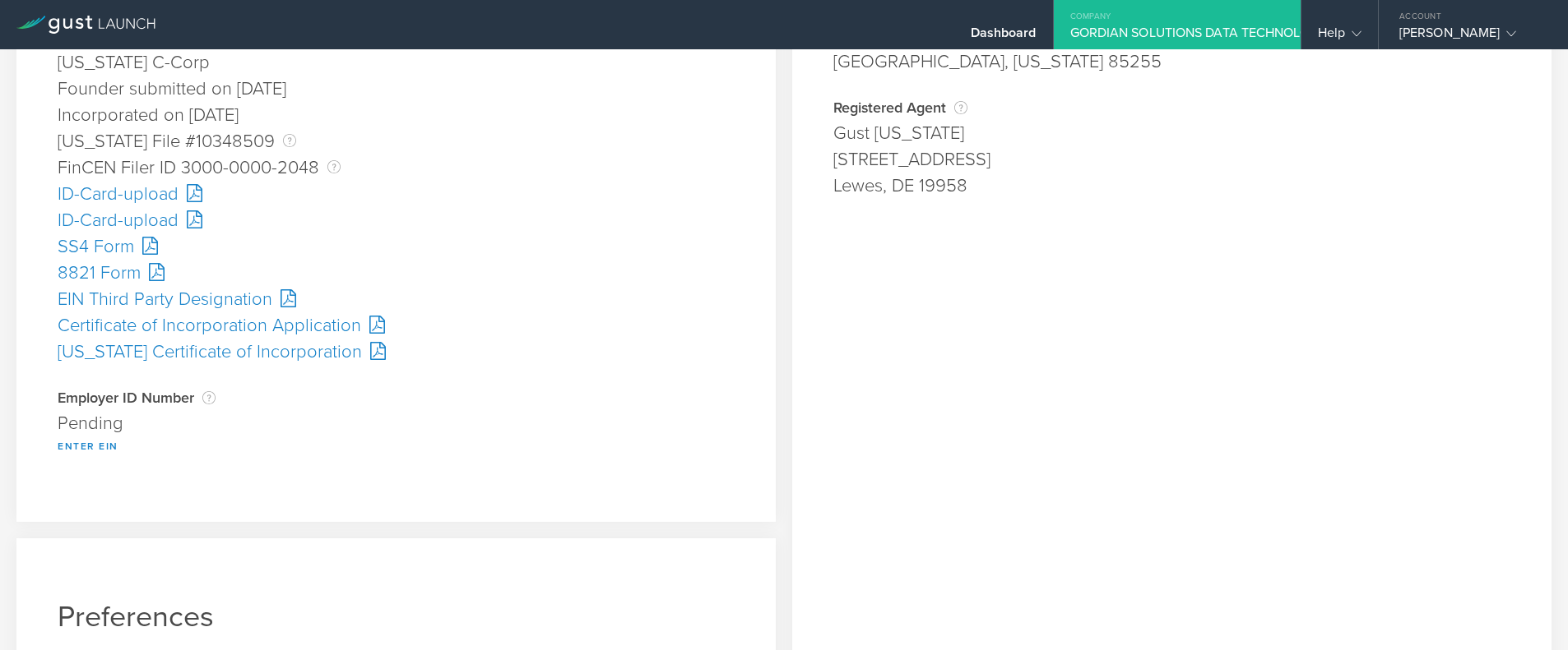
scroll to position [329, 0]
click at [97, 441] on button "Enter EIN" at bounding box center [88, 443] width 61 height 20
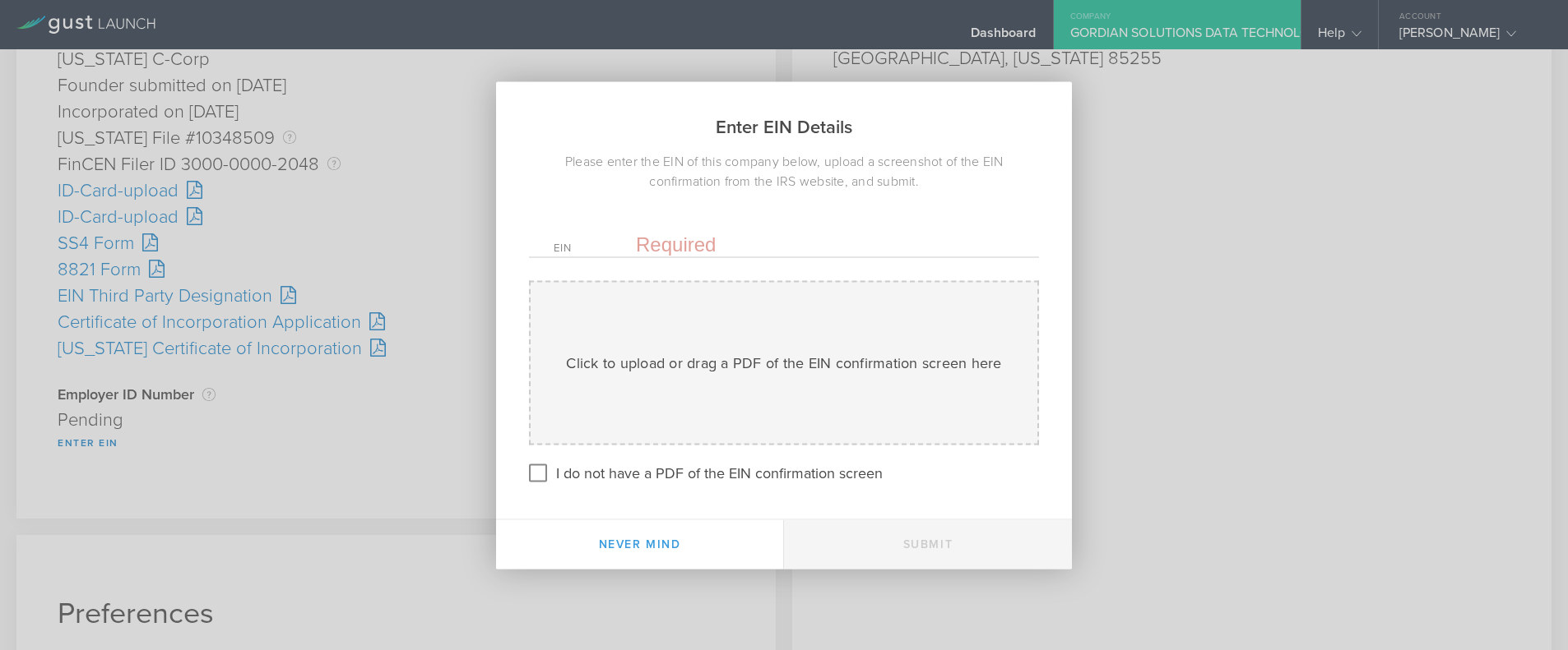
click at [686, 238] on input "text" at bounding box center [825, 244] width 379 height 24
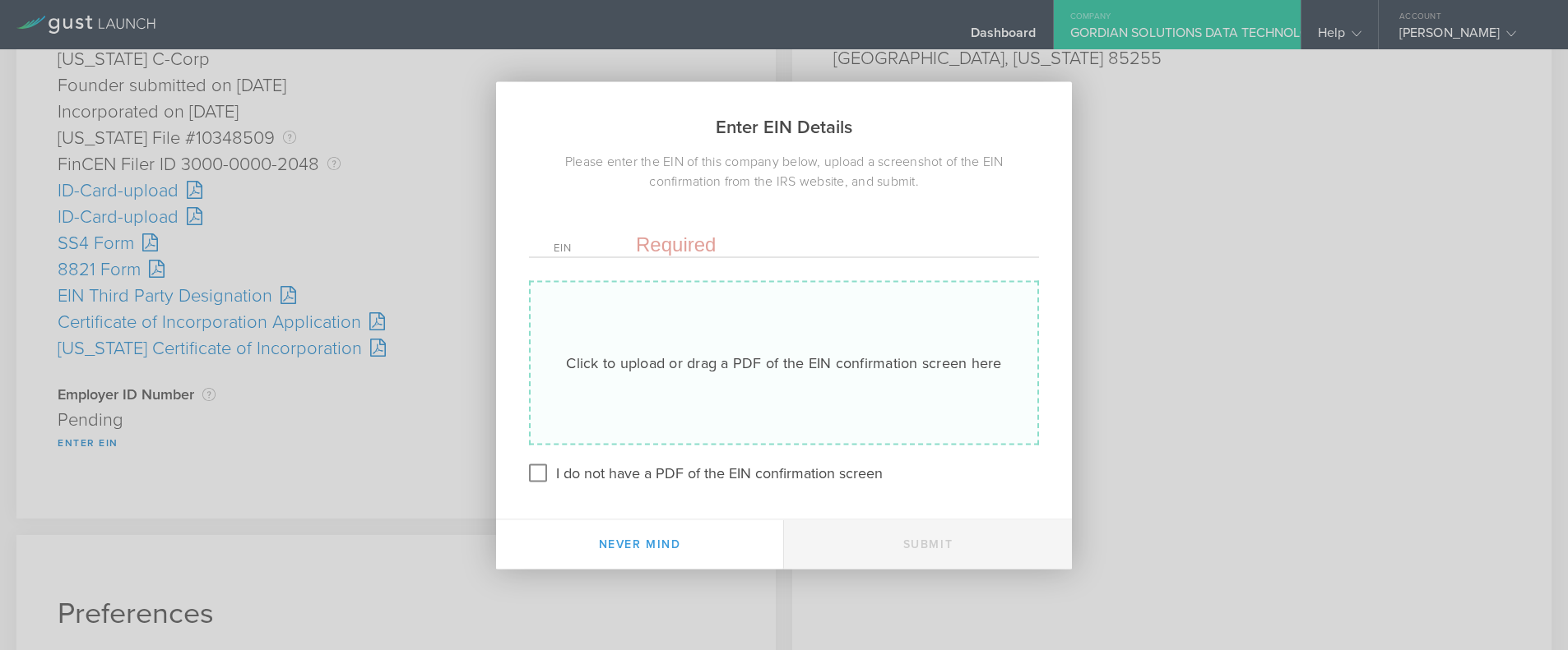
paste input "39-4649518"
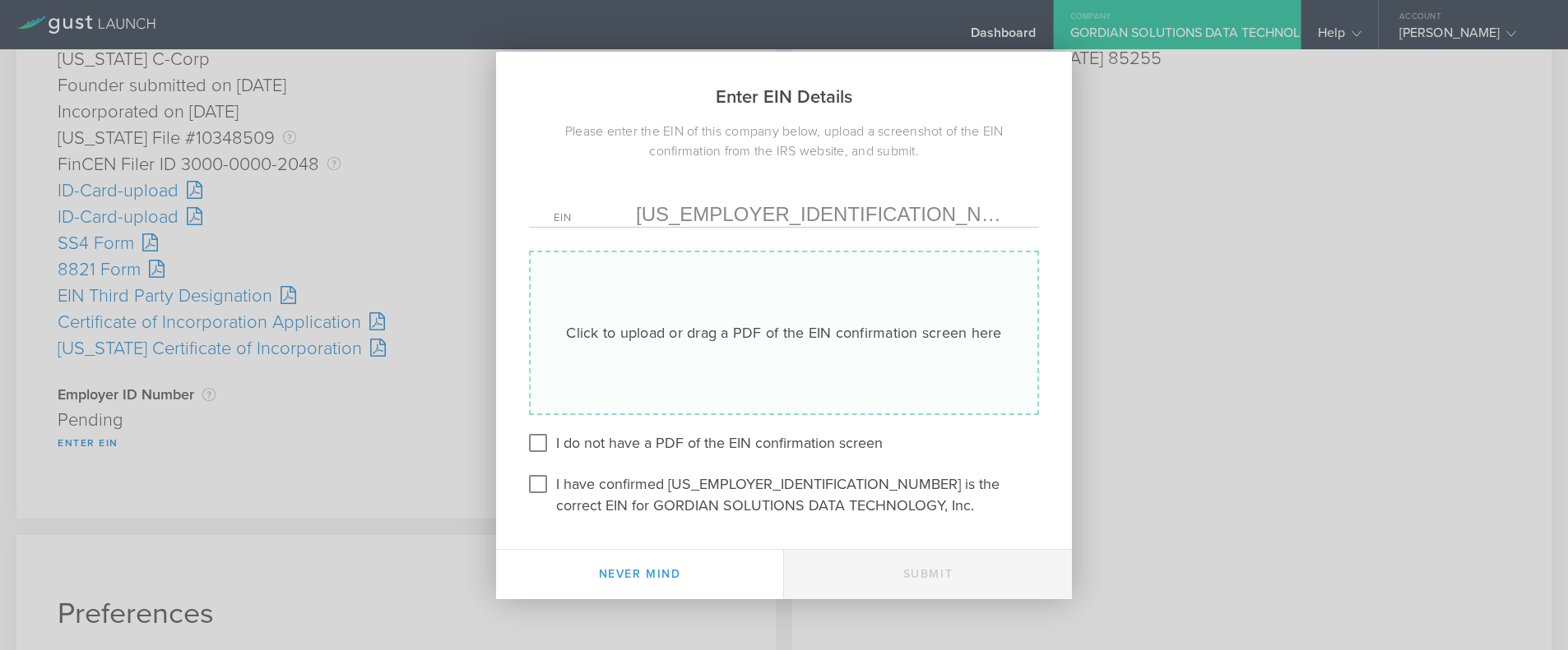
type input "39-4649518"
click at [681, 339] on div "Click to upload or drag a PDF of the EIN confirmation screen here" at bounding box center [784, 333] width 435 height 21
type input "C:\fakepath\EIN.pdf"
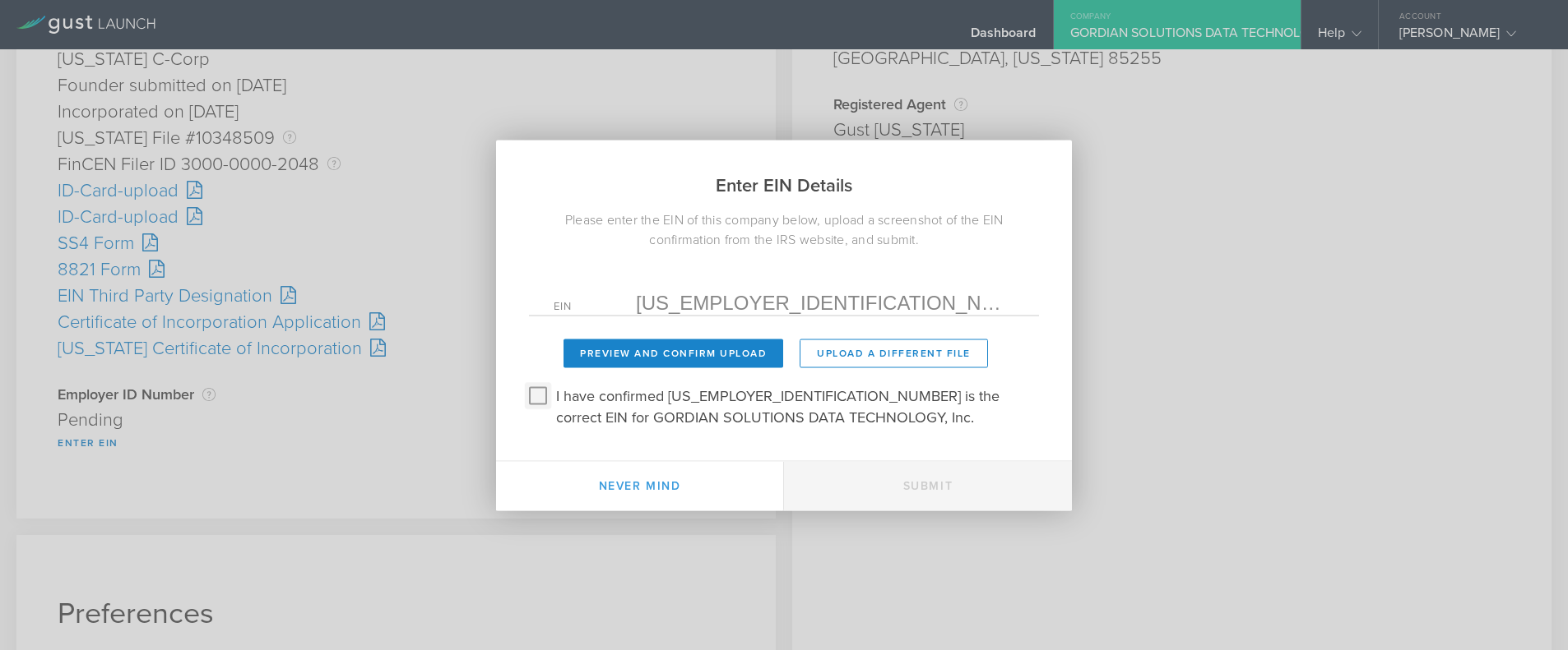
click at [534, 400] on input "I have confirmed 39-4649518 is the correct EIN for GORDIAN SOLUTIONS DATA TECHN…" at bounding box center [537, 395] width 26 height 26
checkbox input "true"
click at [660, 342] on button "Preview and Confirm Upload" at bounding box center [673, 352] width 220 height 28
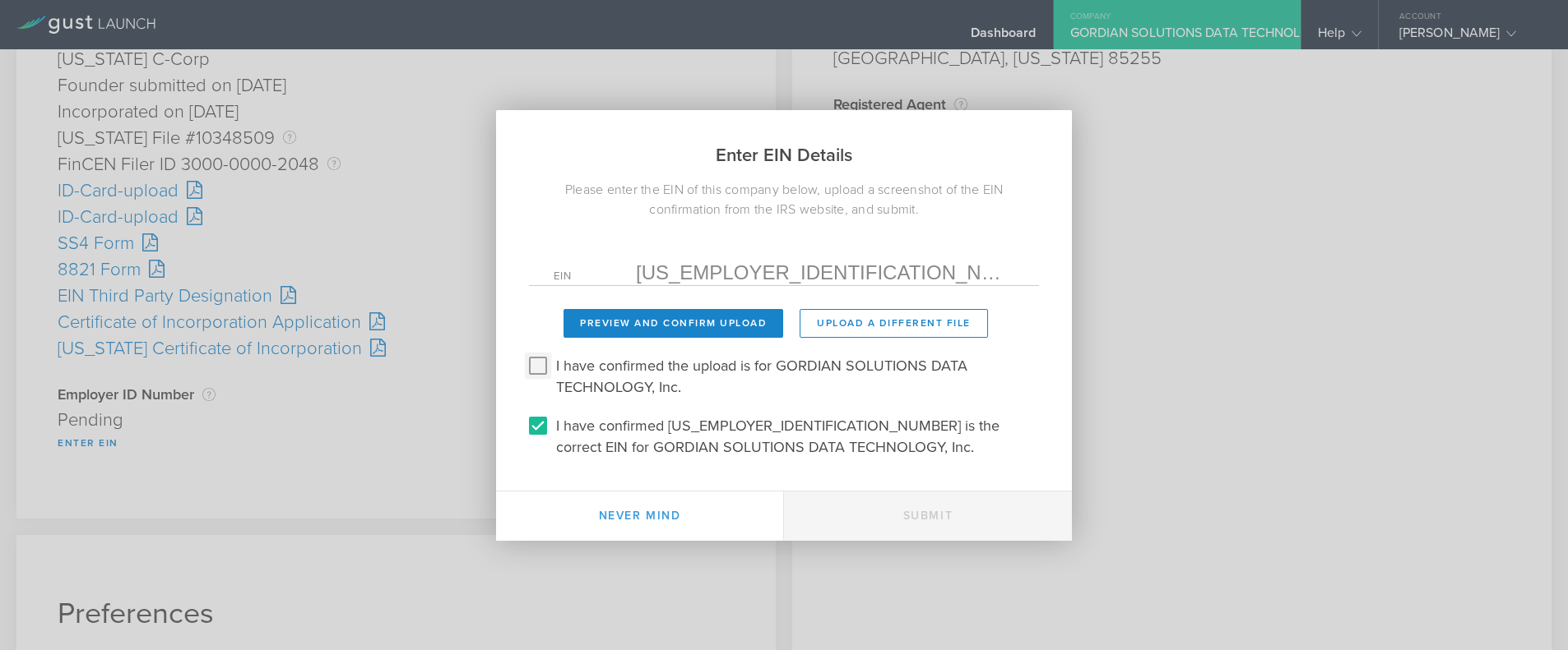
click at [542, 360] on input "I have confirmed the upload is for GORDIAN SOLUTIONS DATA TECHNOLOGY, Inc." at bounding box center [537, 365] width 26 height 26
checkbox input "true"
click at [927, 515] on button "Submit" at bounding box center [928, 516] width 288 height 50
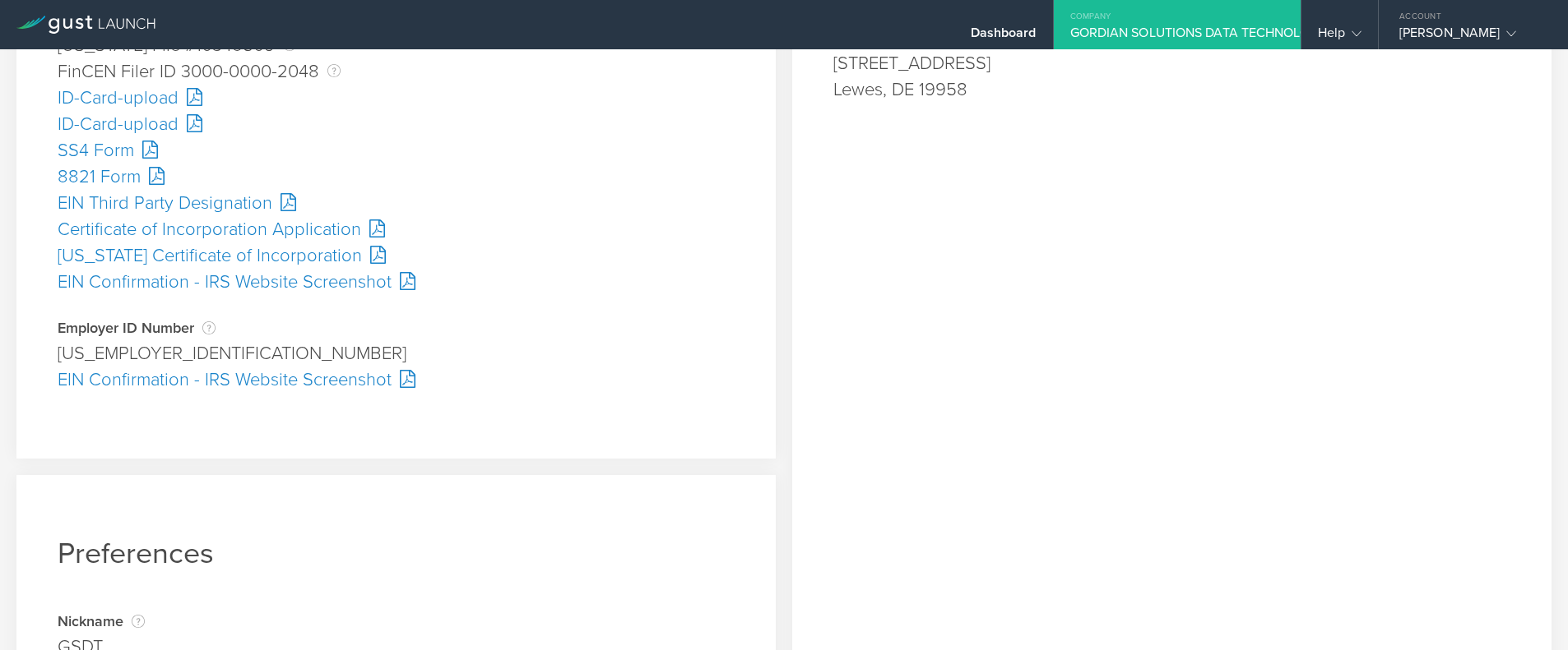
scroll to position [586, 0]
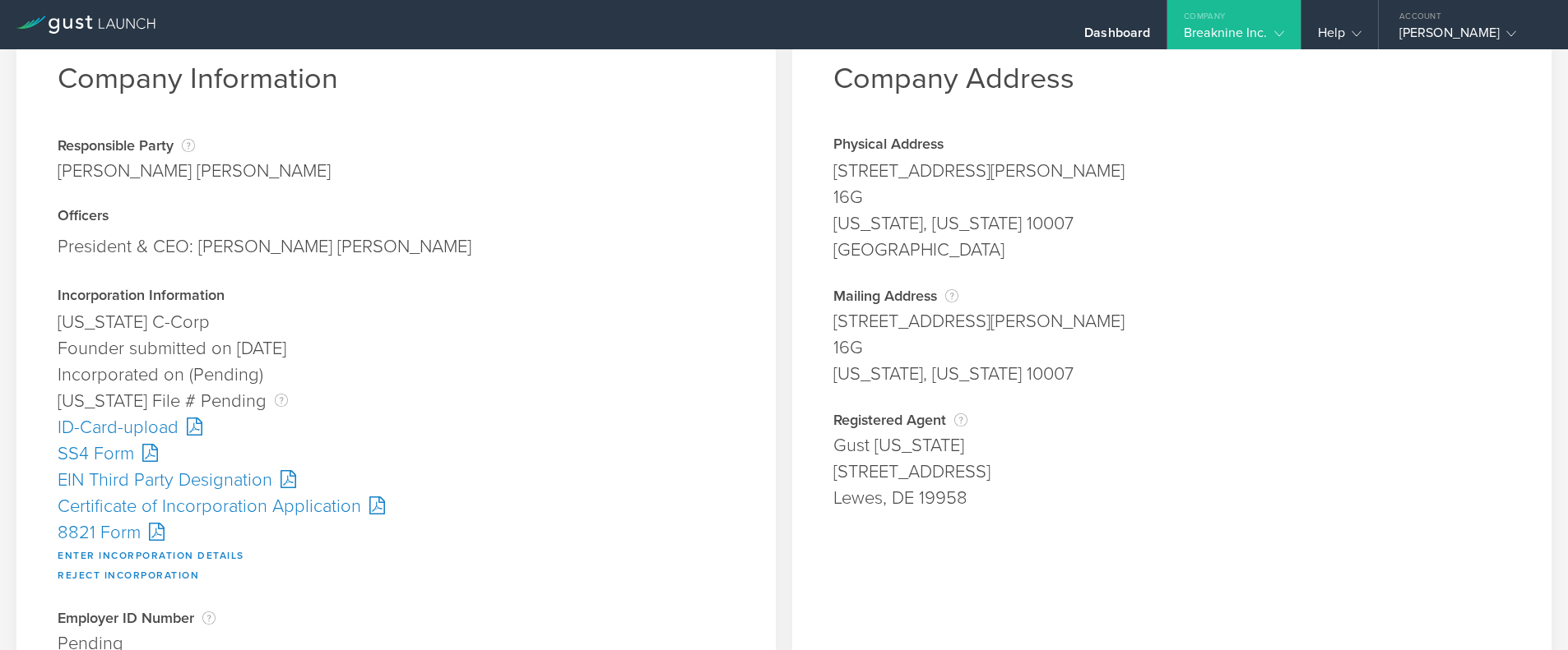
scroll to position [164, 0]
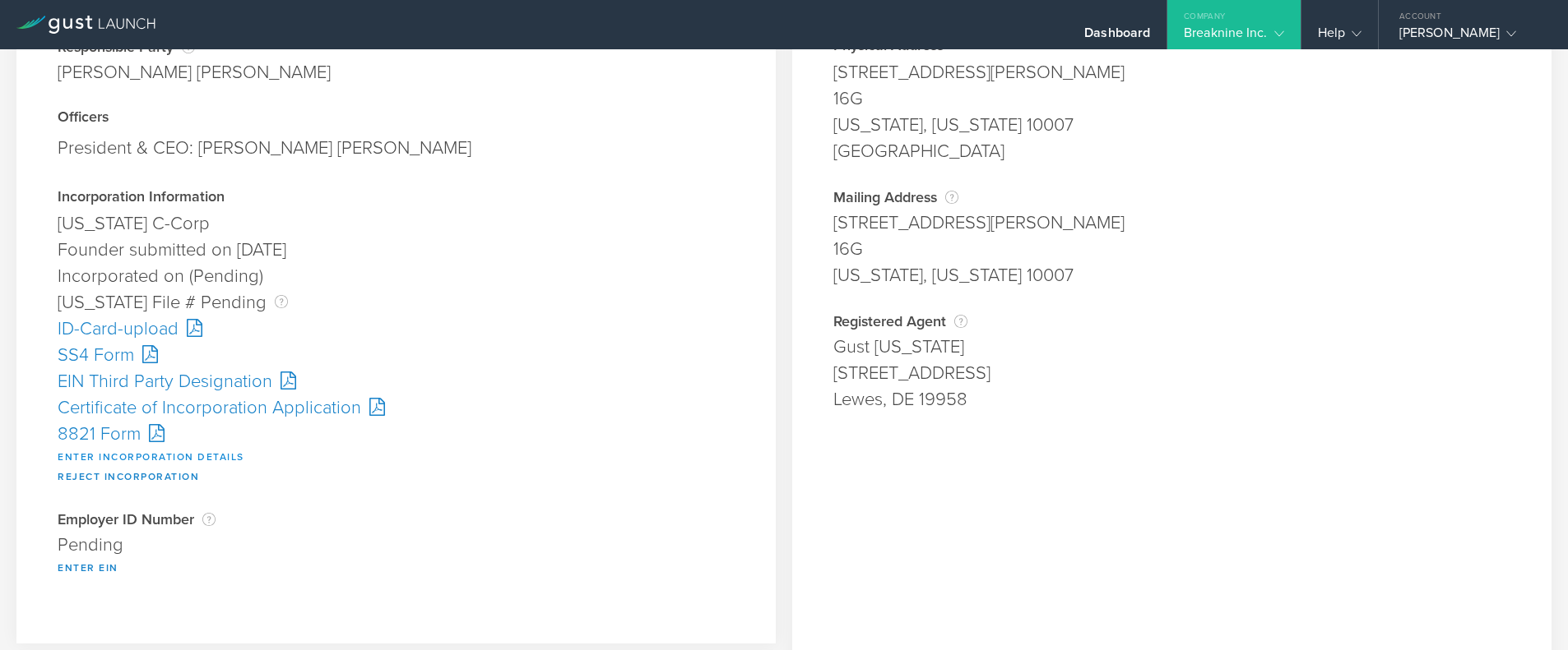
click at [125, 455] on button "Enter Incorporation Details" at bounding box center [150, 457] width 186 height 20
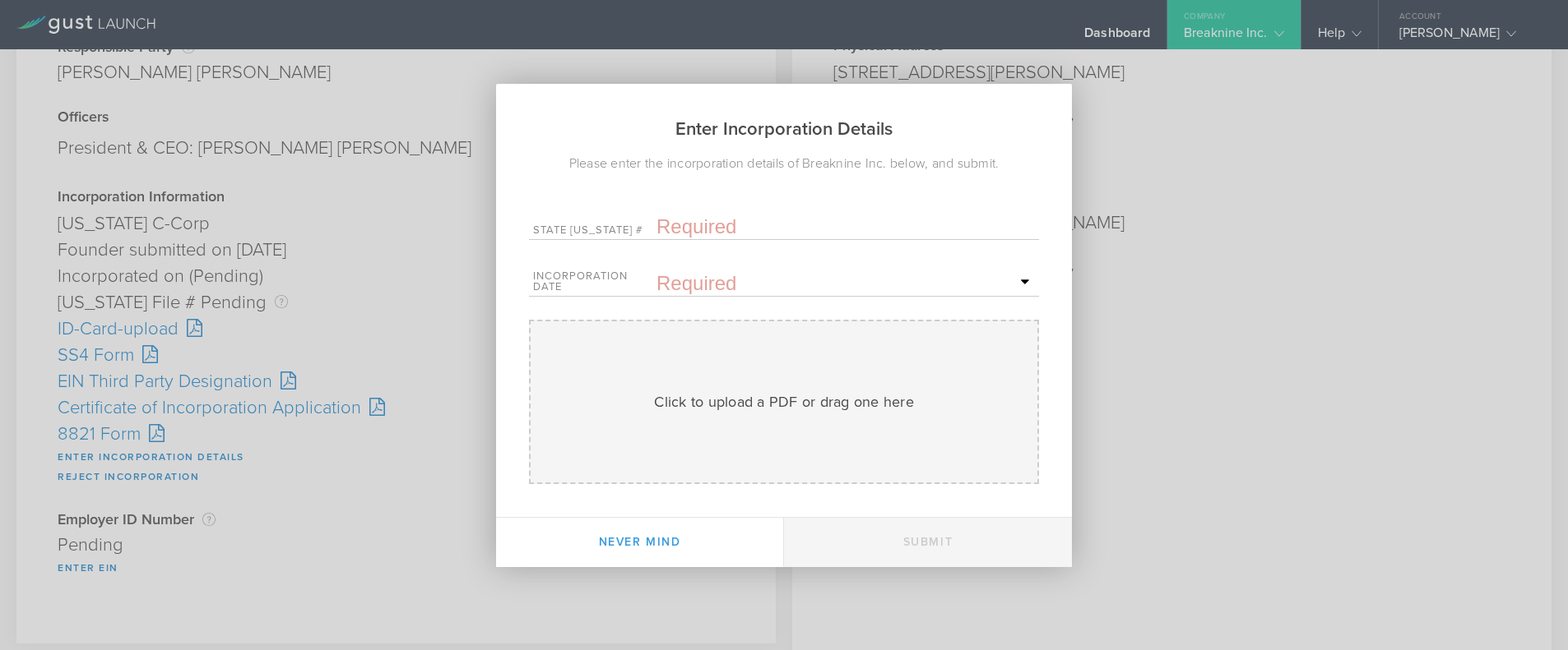
click at [676, 243] on form "State ID # Incorporation Date Mon Tue Wed Thu Fri Sat Sun Preview and Confirm U…" at bounding box center [784, 345] width 510 height 278
click at [675, 232] on input "text" at bounding box center [846, 226] width 379 height 24
paste input "10348887"
type input "10348887"
drag, startPoint x: 688, startPoint y: 284, endPoint x: 685, endPoint y: 305, distance: 21.2
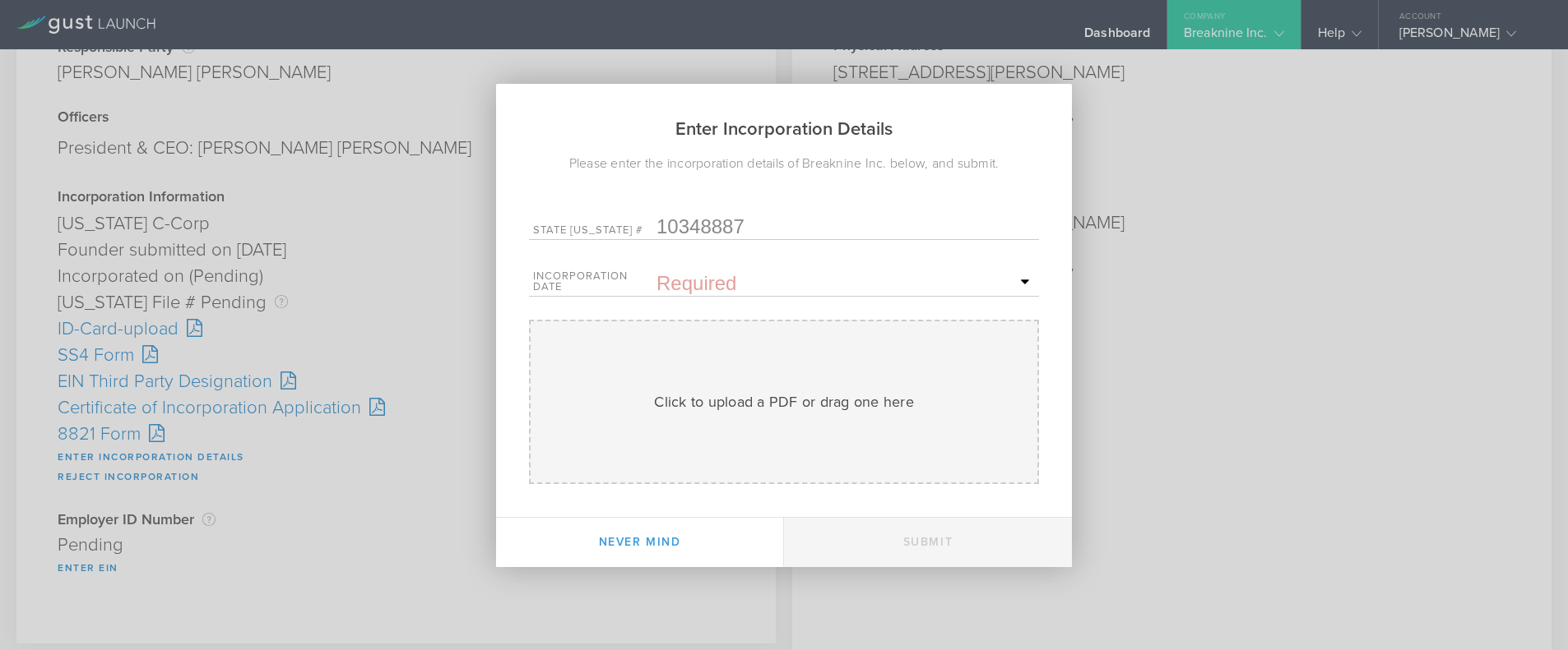
click at [689, 284] on input "text" at bounding box center [846, 283] width 379 height 24
click at [873, 317] on icon at bounding box center [871, 310] width 8 height 20
click at [852, 478] on span "29" at bounding box center [860, 481] width 29 height 28
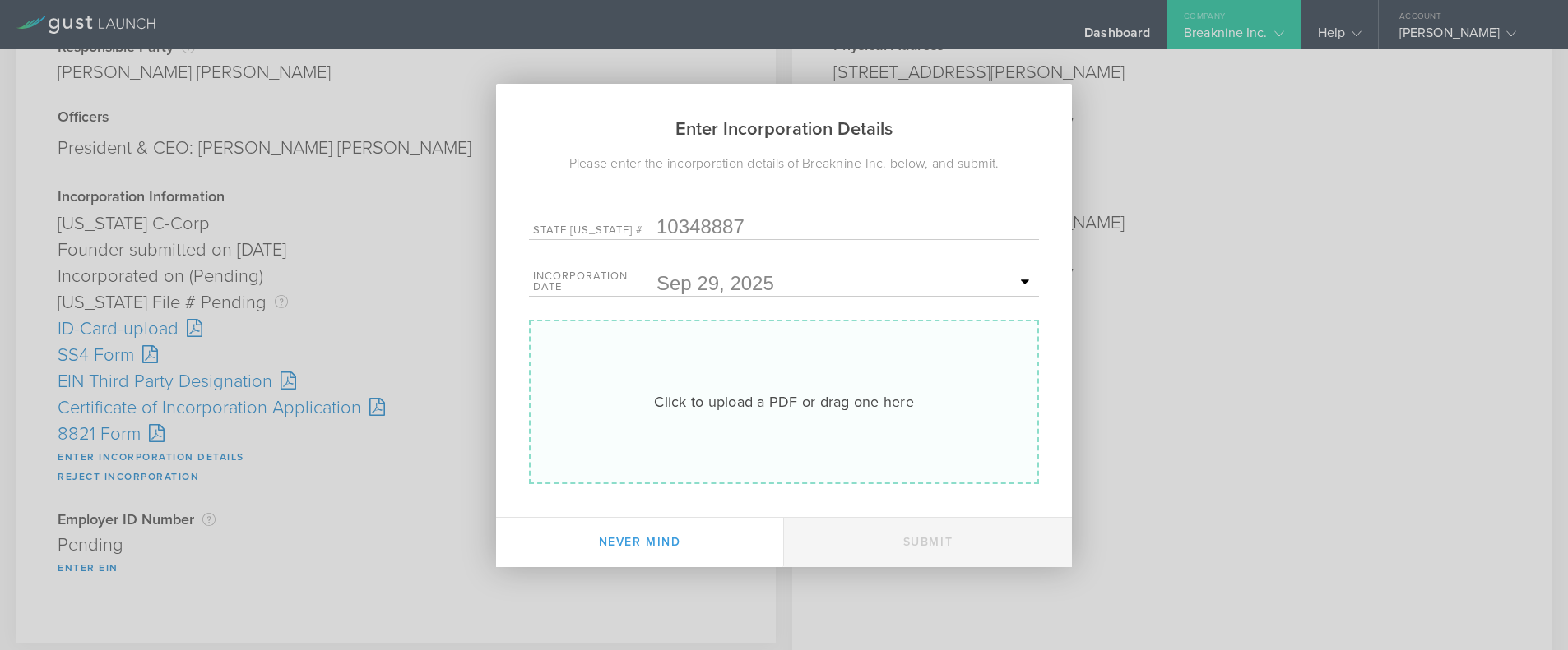
click at [796, 395] on div "Click to upload a PDF or drag one here" at bounding box center [784, 402] width 260 height 21
type input "C:\fakepath\10348887.pdf"
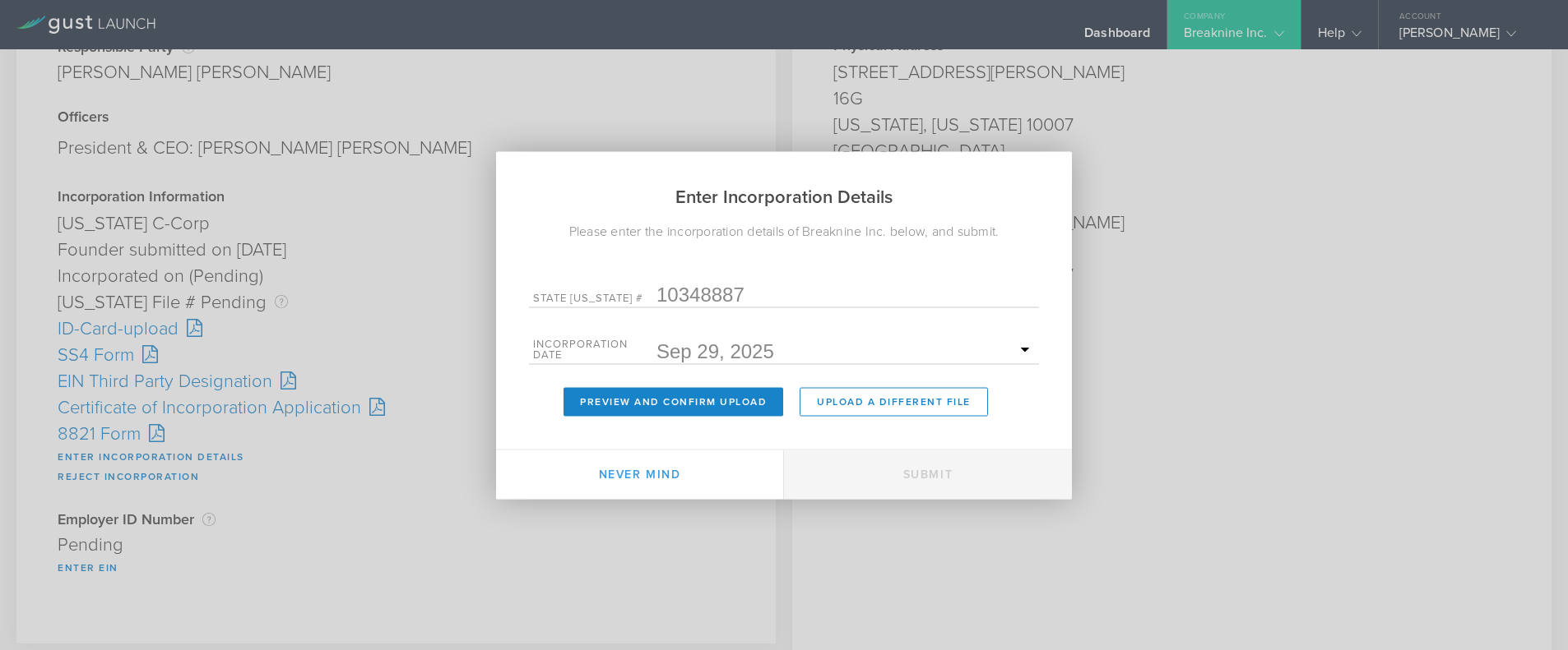
drag, startPoint x: 686, startPoint y: 410, endPoint x: 681, endPoint y: 427, distance: 17.7
click at [687, 410] on button "Preview and Confirm Upload" at bounding box center [673, 401] width 220 height 28
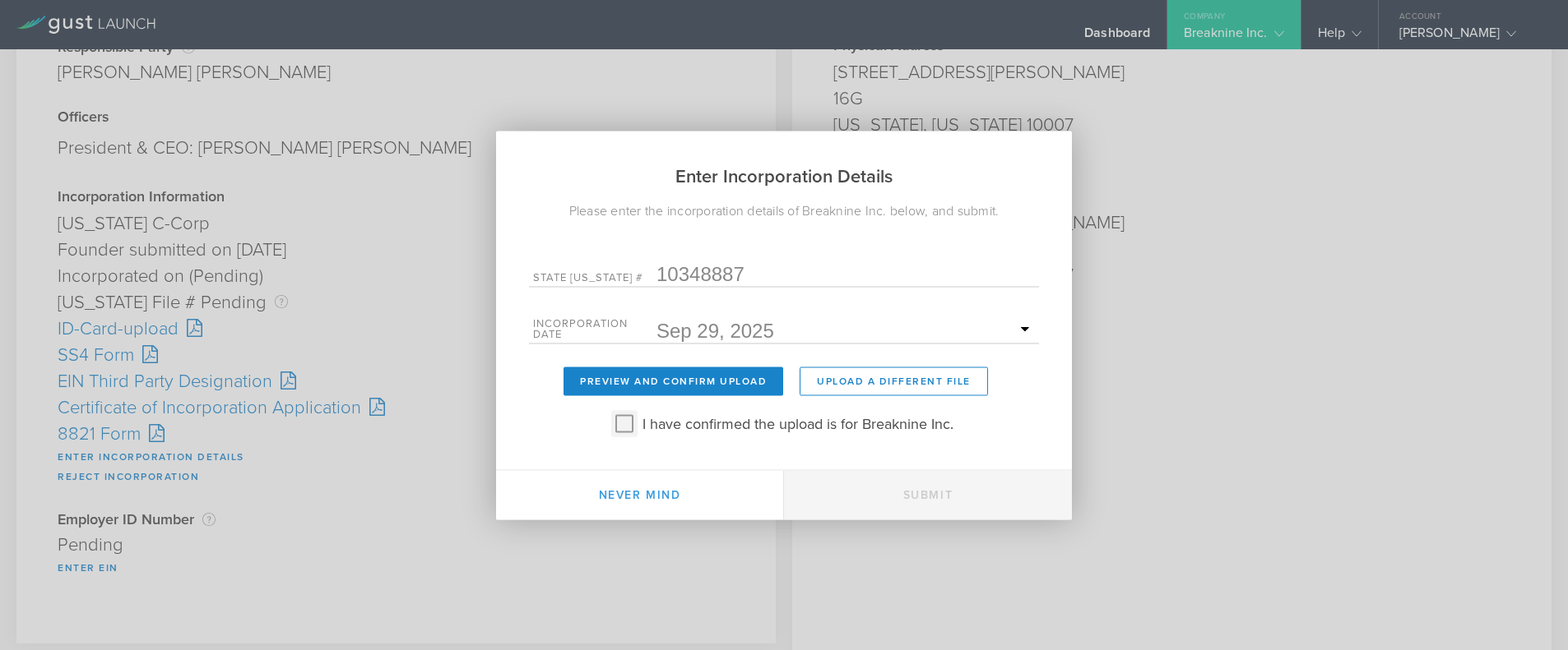
click at [614, 427] on input "I have confirmed the upload is for Breaknine Inc." at bounding box center [624, 423] width 26 height 26
checkbox input "true"
click at [869, 493] on button "Submit" at bounding box center [928, 495] width 288 height 50
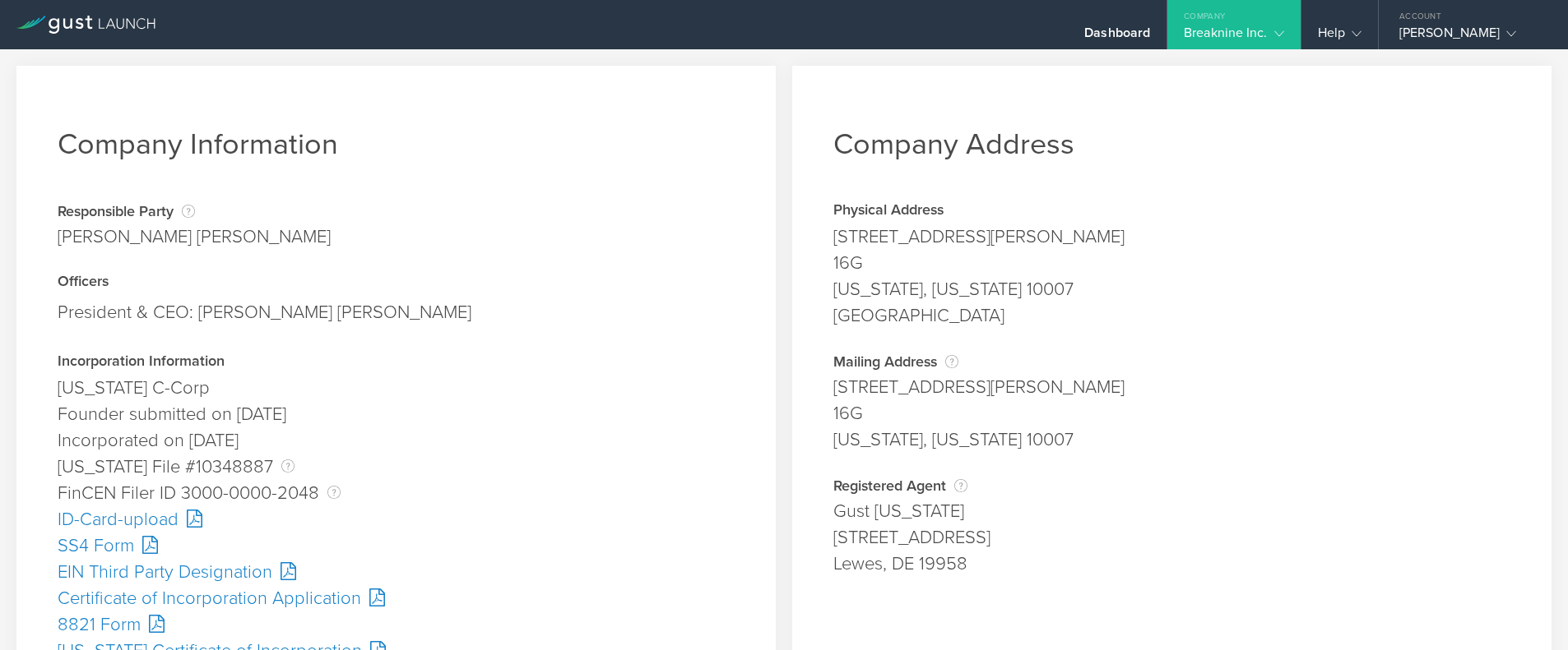
click at [125, 543] on div "SS4 Form" at bounding box center [395, 546] width 677 height 26
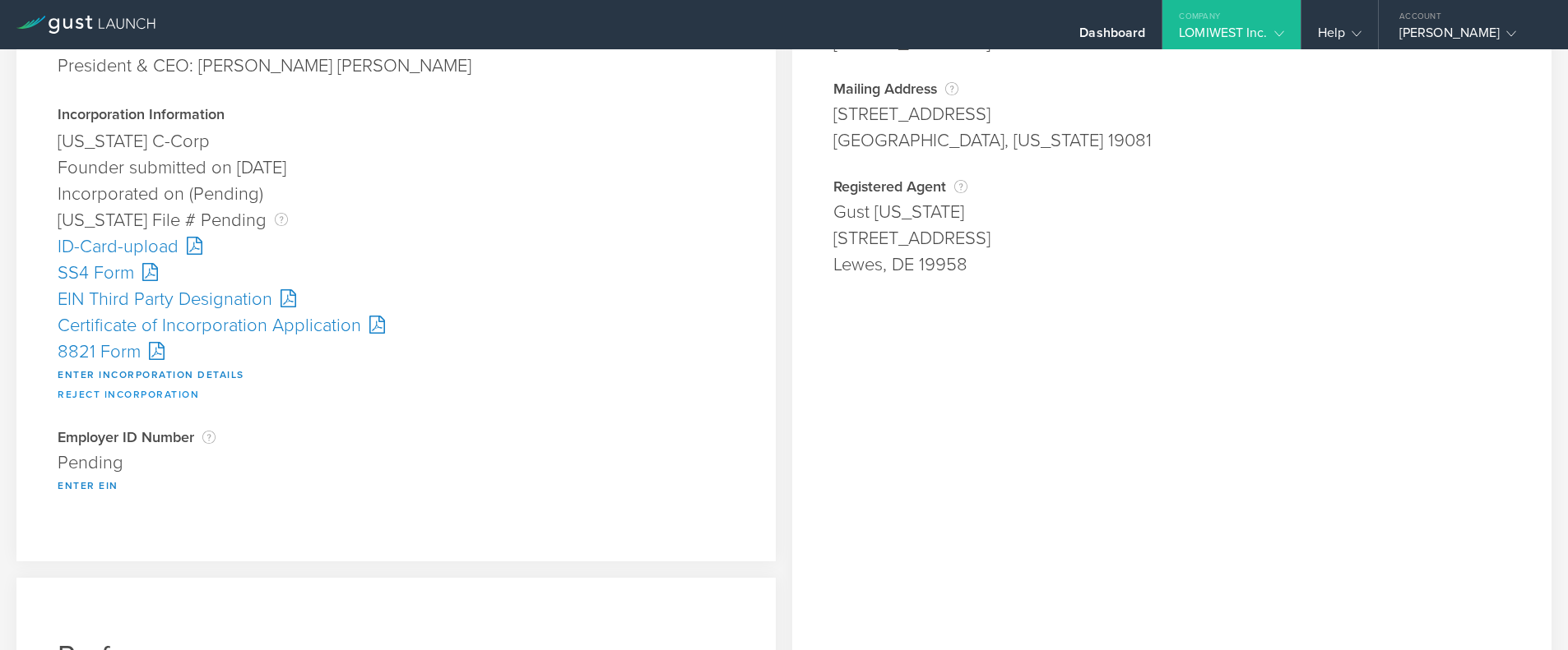
click at [130, 391] on button "Reject Incorporation" at bounding box center [128, 394] width 142 height 20
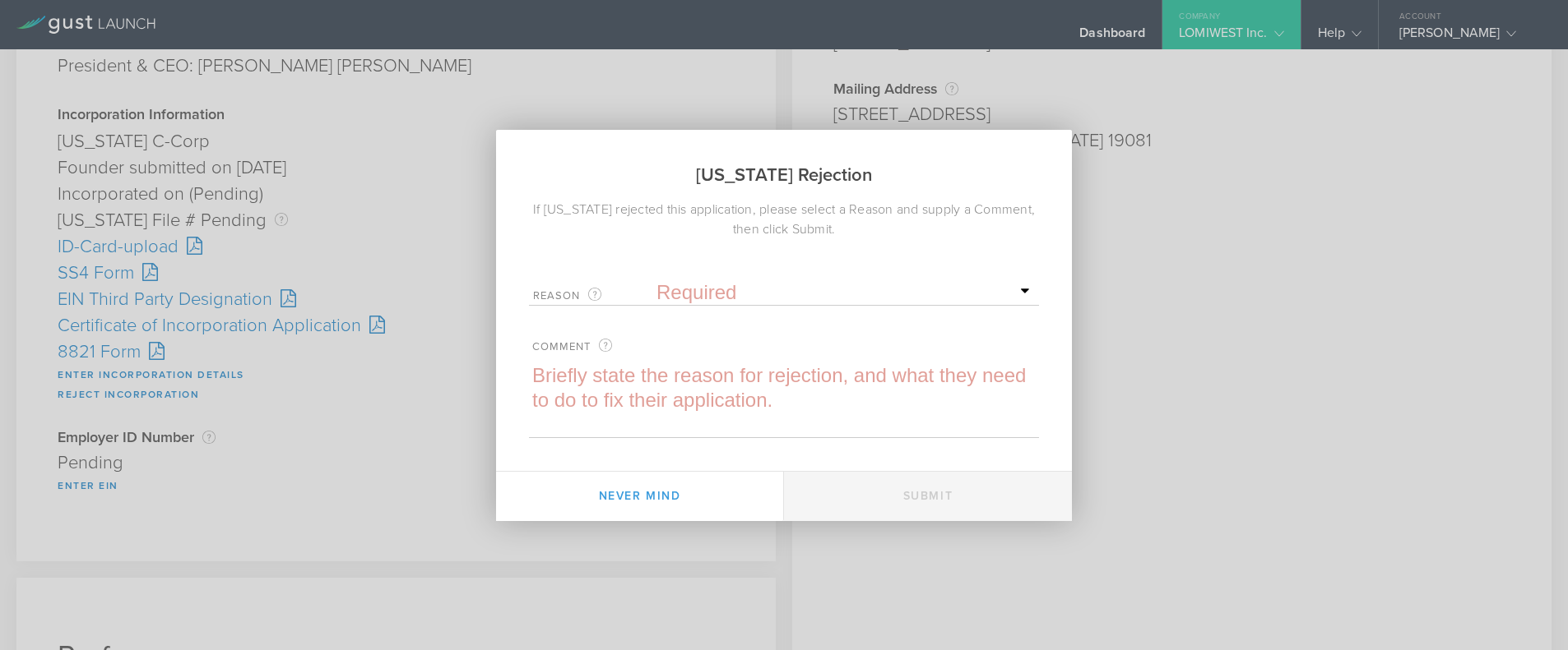
click at [655, 288] on label "Reason For Gust use only." at bounding box center [595, 295] width 123 height 19
click at [677, 288] on select "Required Name was invalid Signature was invalid Other invalid reason" at bounding box center [846, 292] width 379 height 24
select select "other"
click at [656, 280] on select "Required Name was invalid Signature was invalid Other invalid reason" at bounding box center [846, 292] width 379 height 24
click at [516, 372] on div "Reason For Gust use only. Required Name was invalid Signature was invalid Other…" at bounding box center [784, 355] width 576 height 166
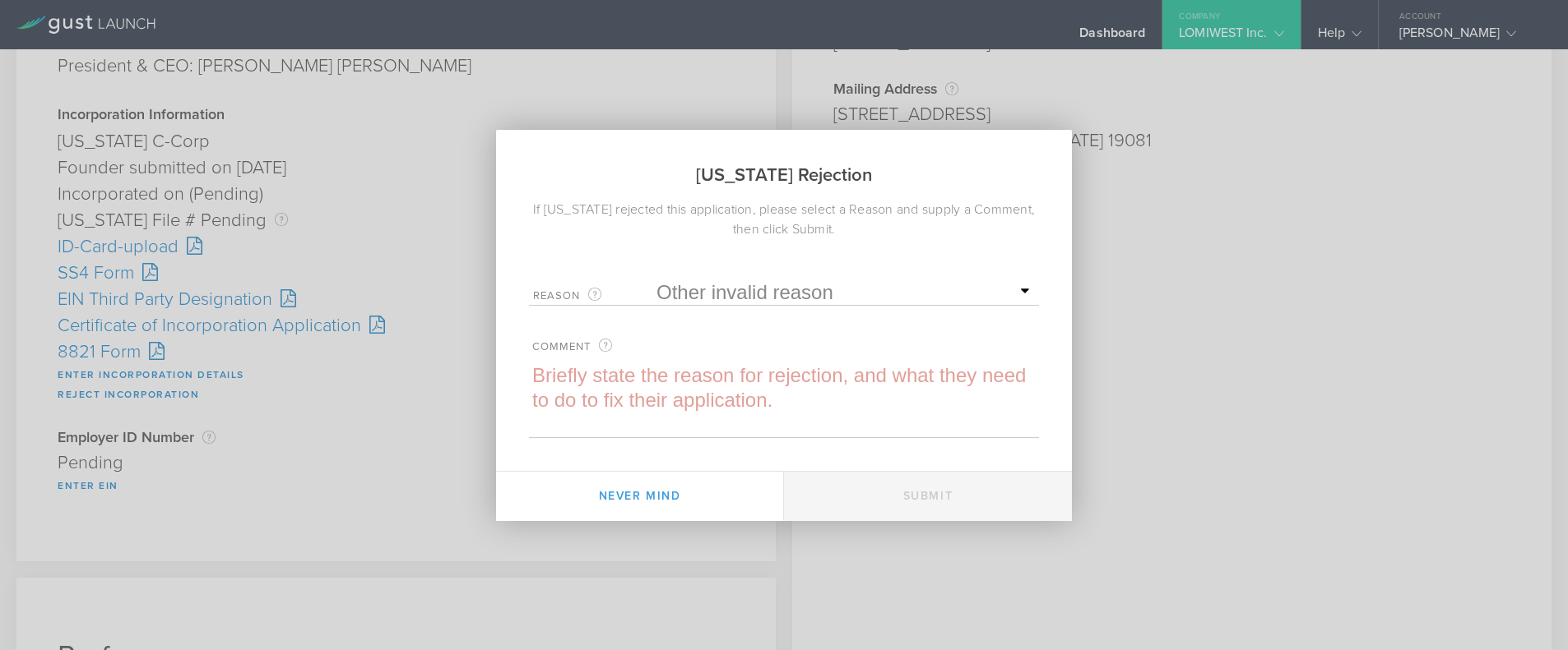
click at [561, 373] on textarea at bounding box center [784, 400] width 510 height 74
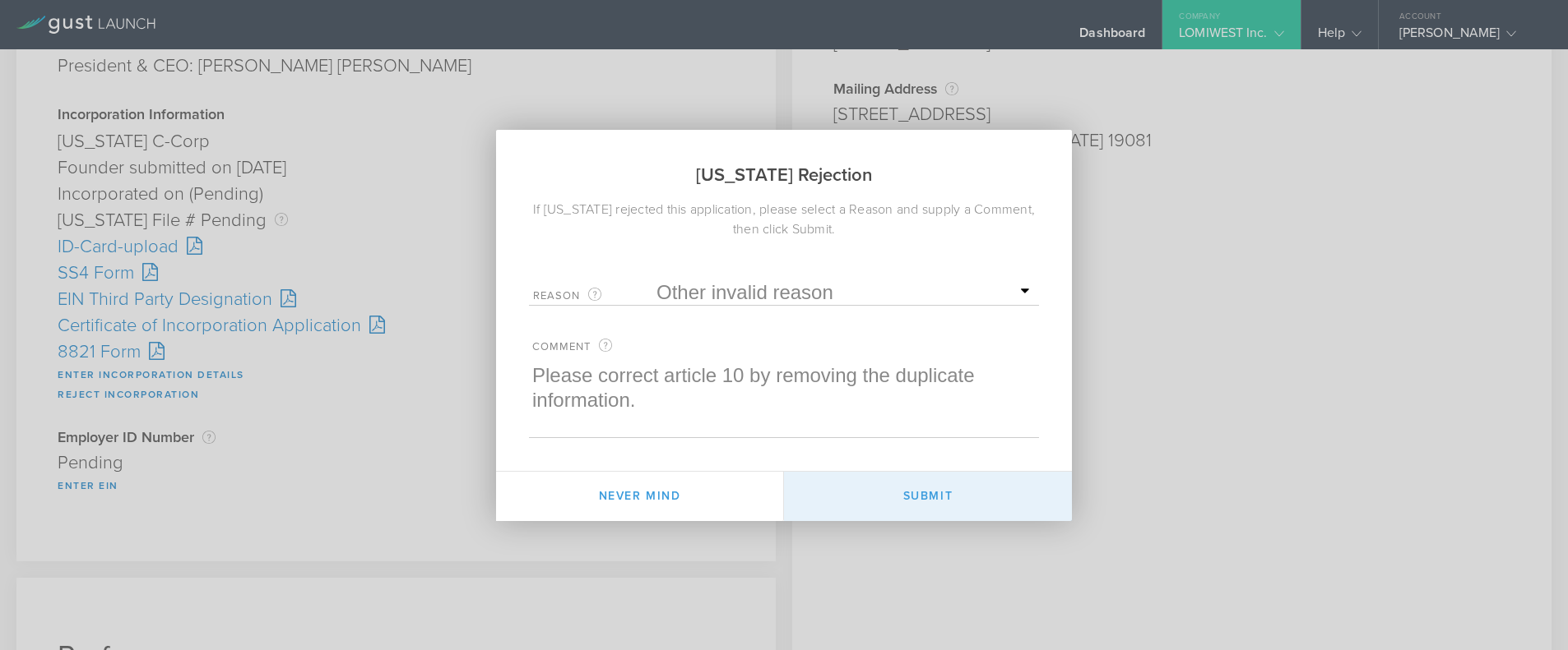
type textarea "Please correct article 10 by removing the duplicate information."
click at [957, 477] on button "Submit" at bounding box center [928, 497] width 288 height 50
